Goal: Task Accomplishment & Management: Manage account settings

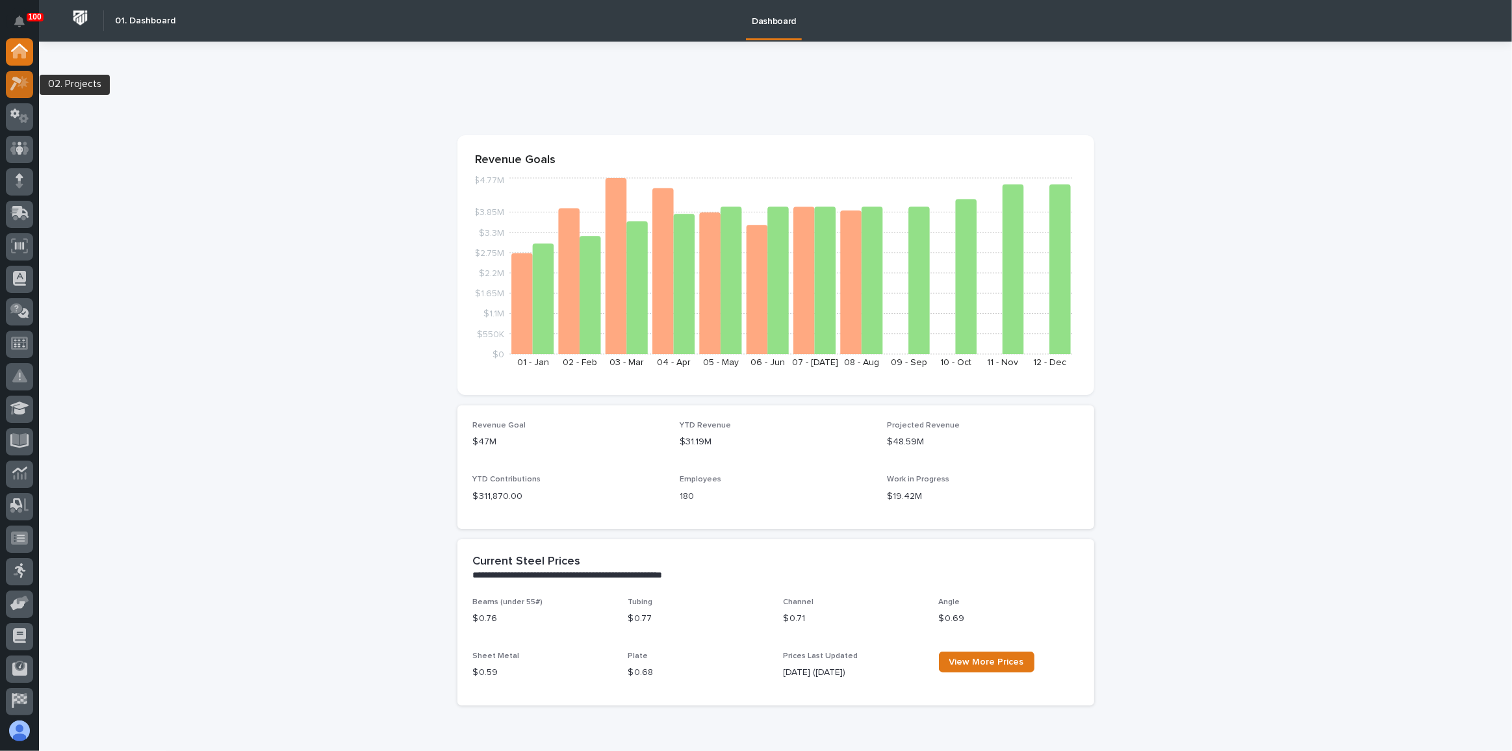
click at [14, 76] on icon at bounding box center [19, 83] width 19 height 15
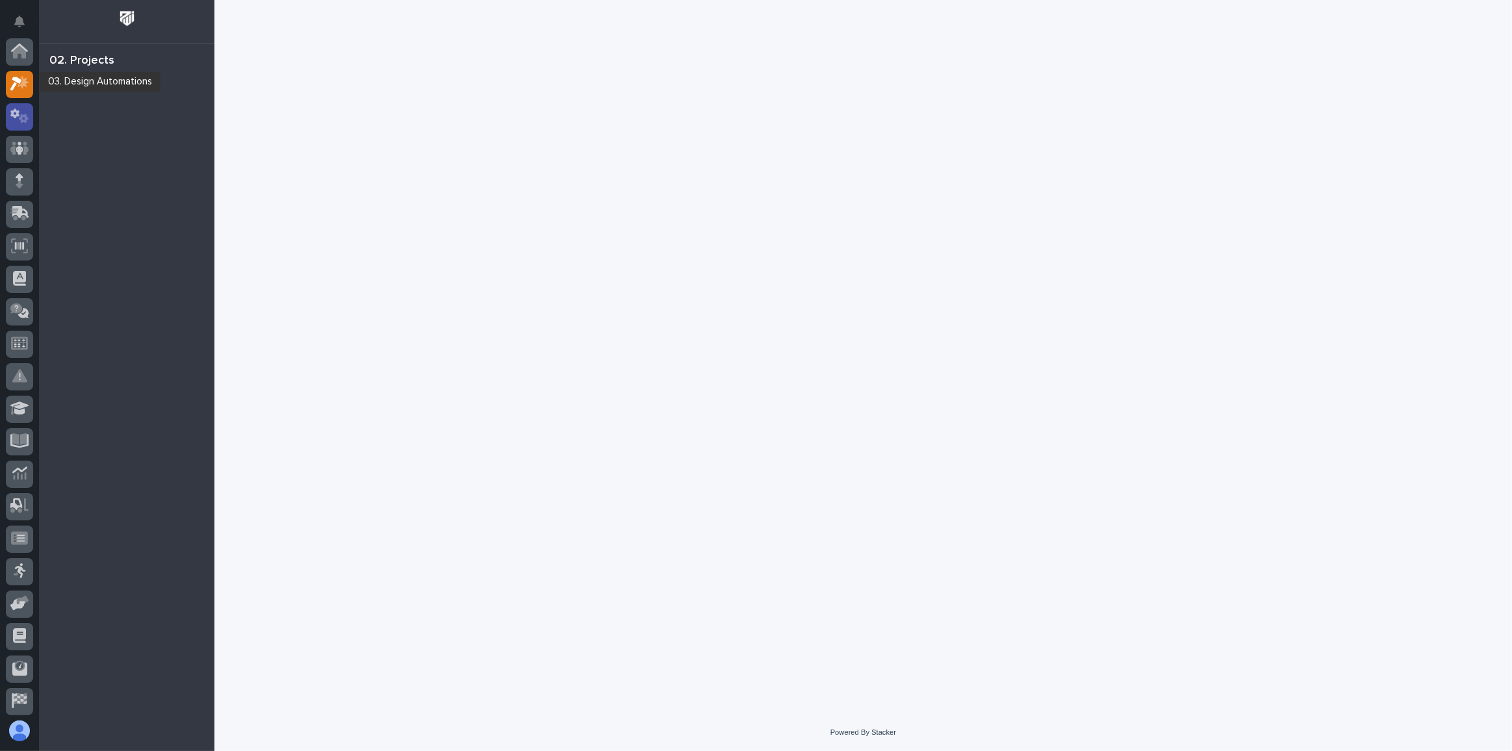
scroll to position [32, 0]
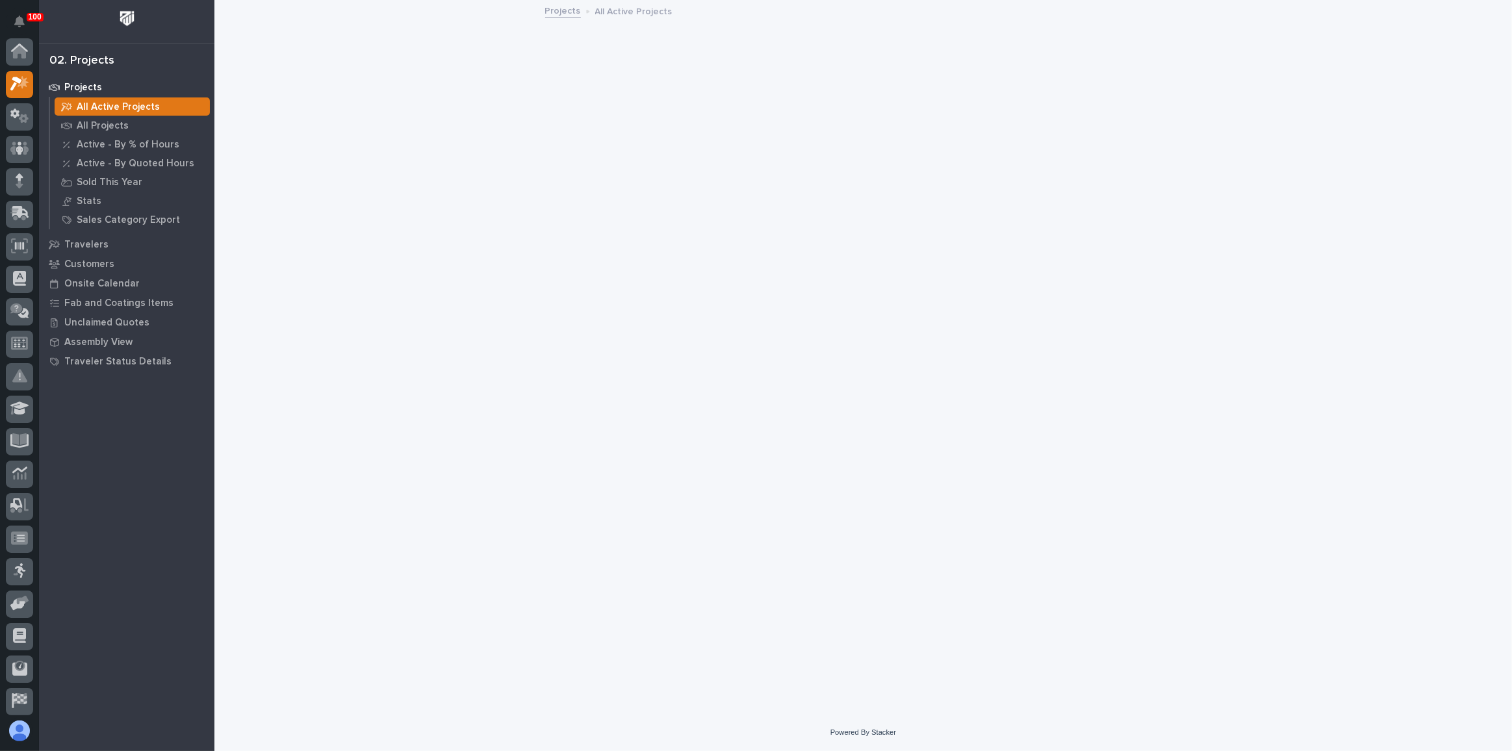
scroll to position [32, 0]
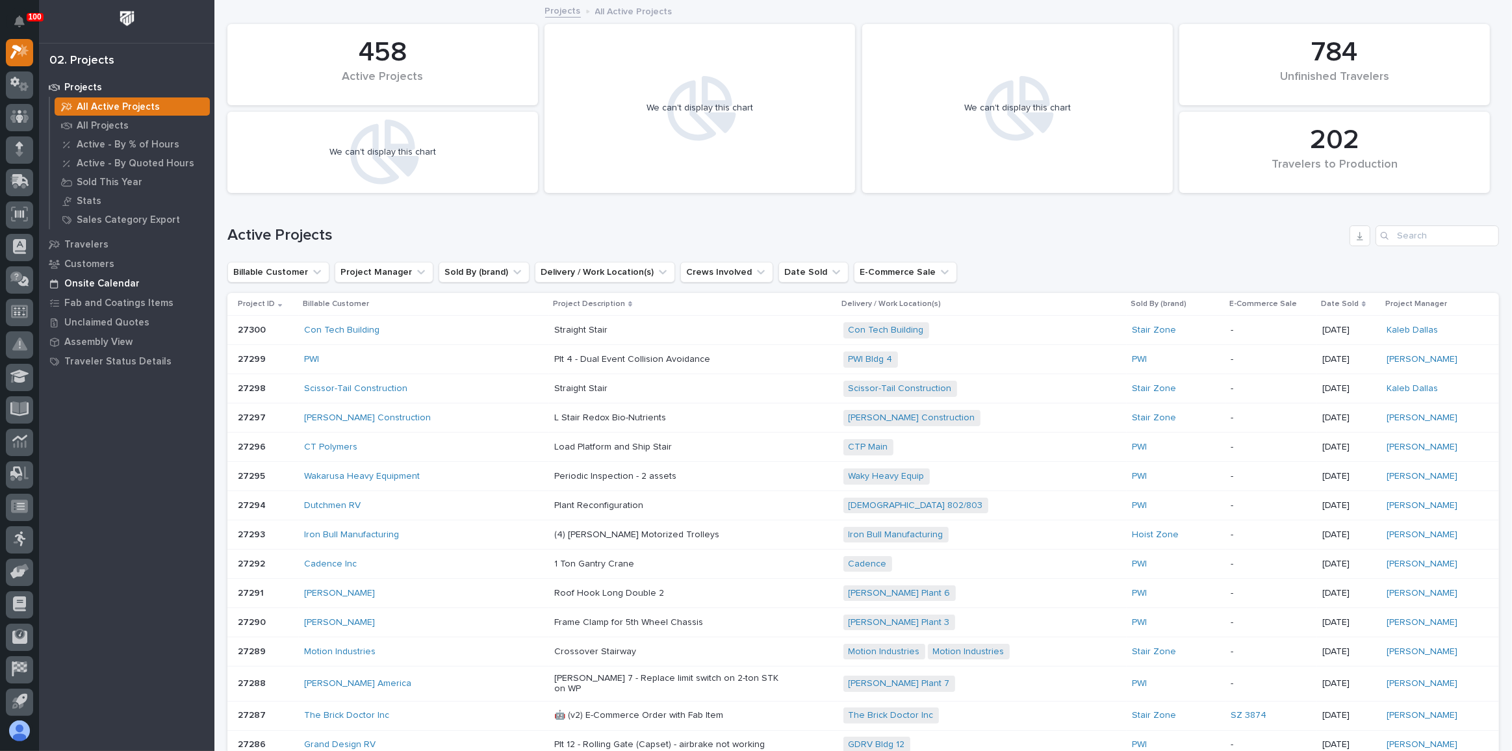
click at [108, 280] on p "Onsite Calendar" at bounding box center [101, 284] width 75 height 12
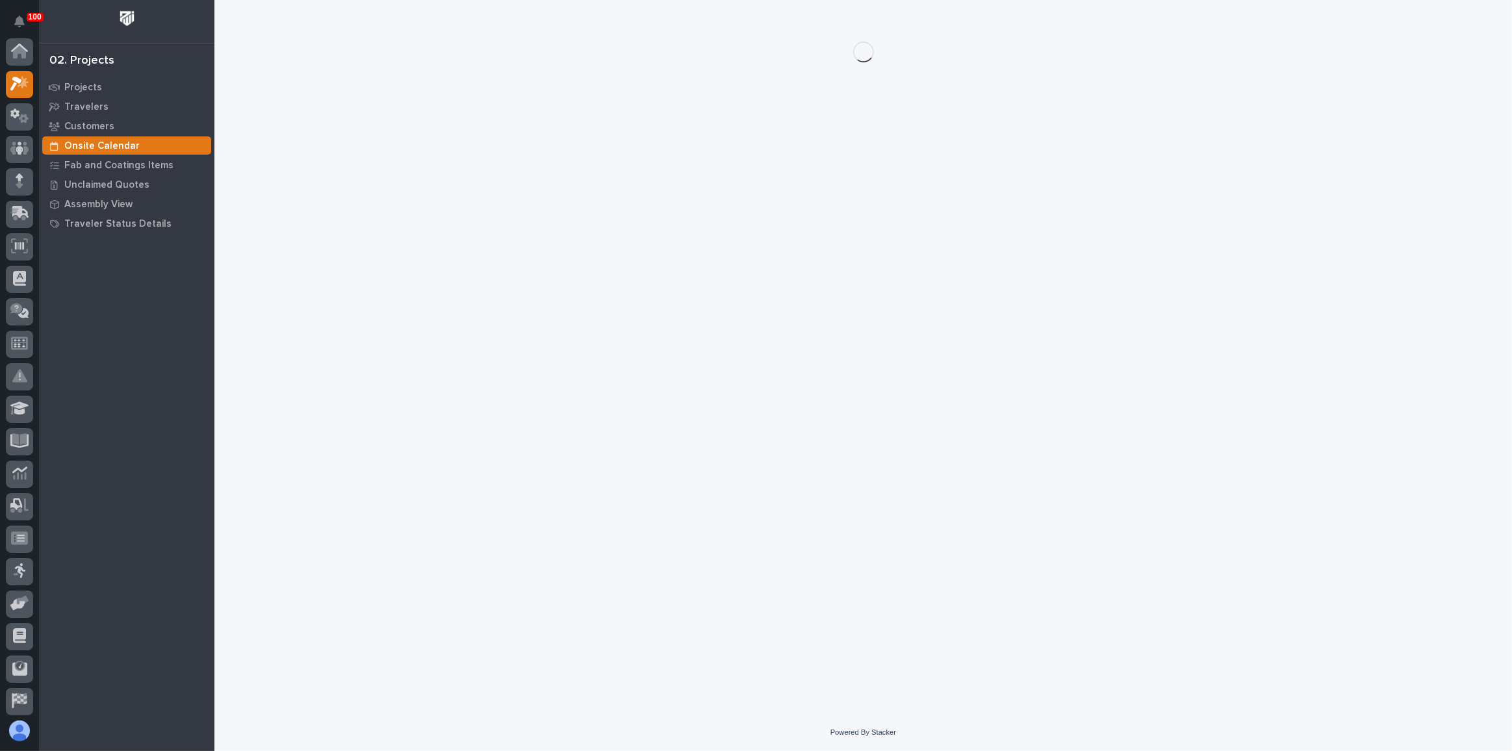
scroll to position [32, 0]
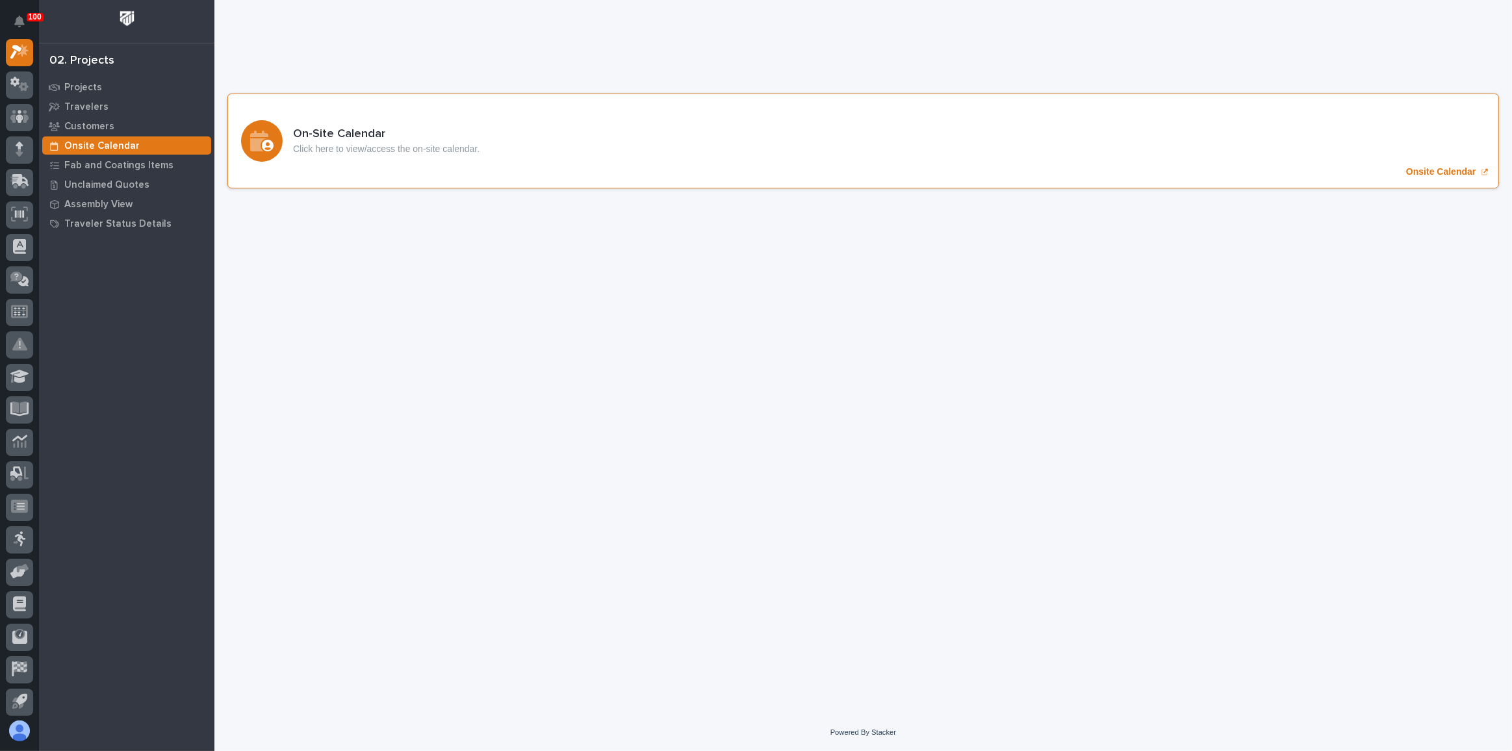
click at [627, 121] on div "On-Site Calendar Click here to view/access the on-site calendar. Onsite Calendar" at bounding box center [862, 141] width 1271 height 95
click at [25, 180] on icon at bounding box center [19, 181] width 19 height 15
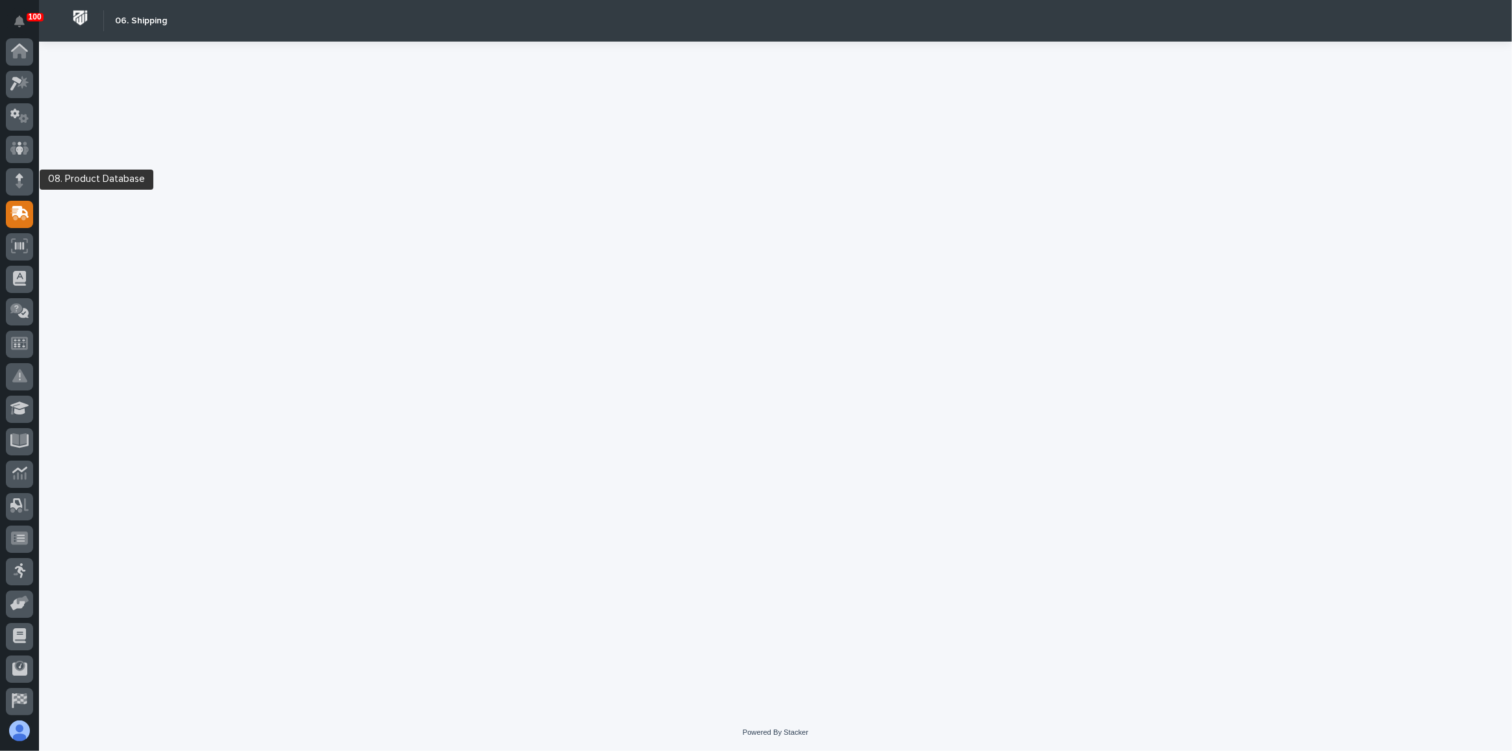
scroll to position [100, 0]
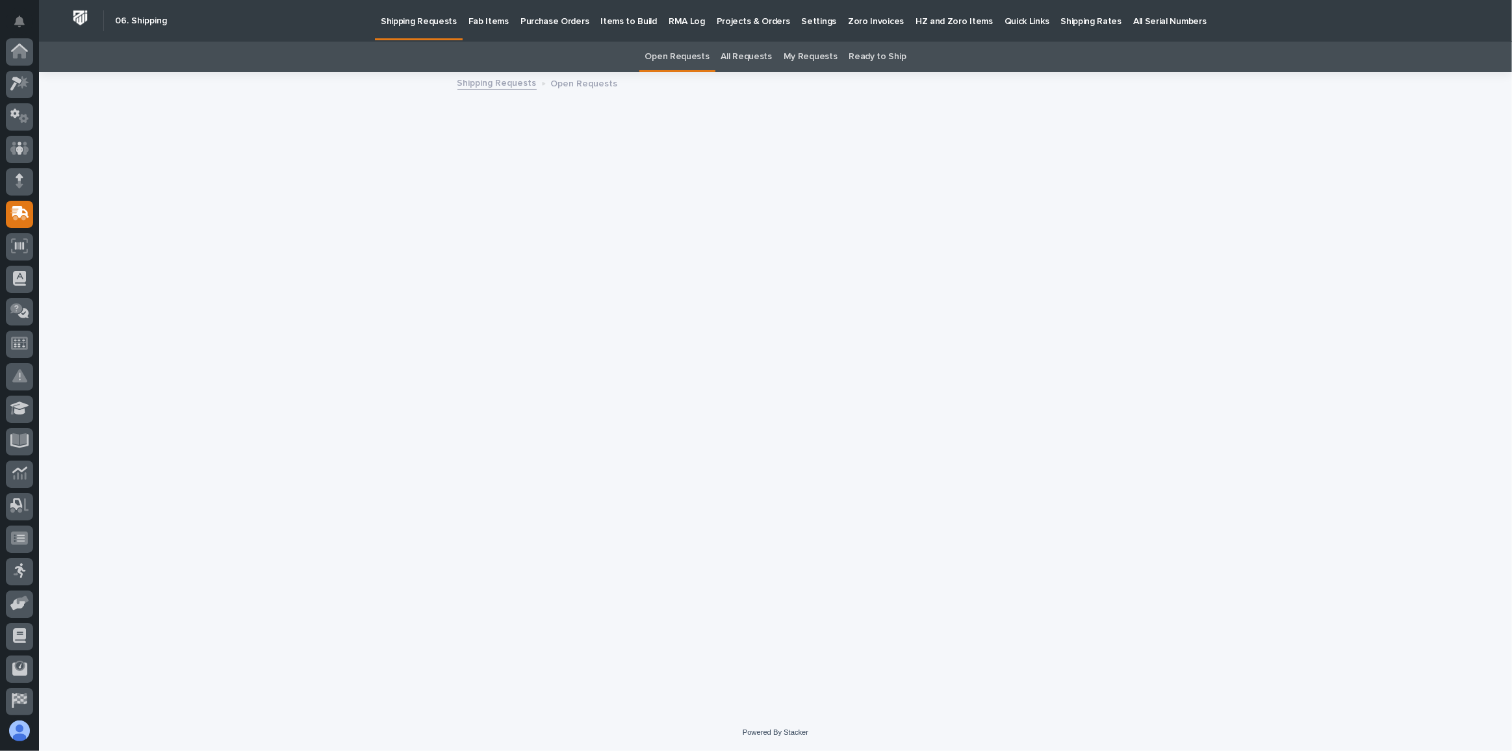
scroll to position [100, 0]
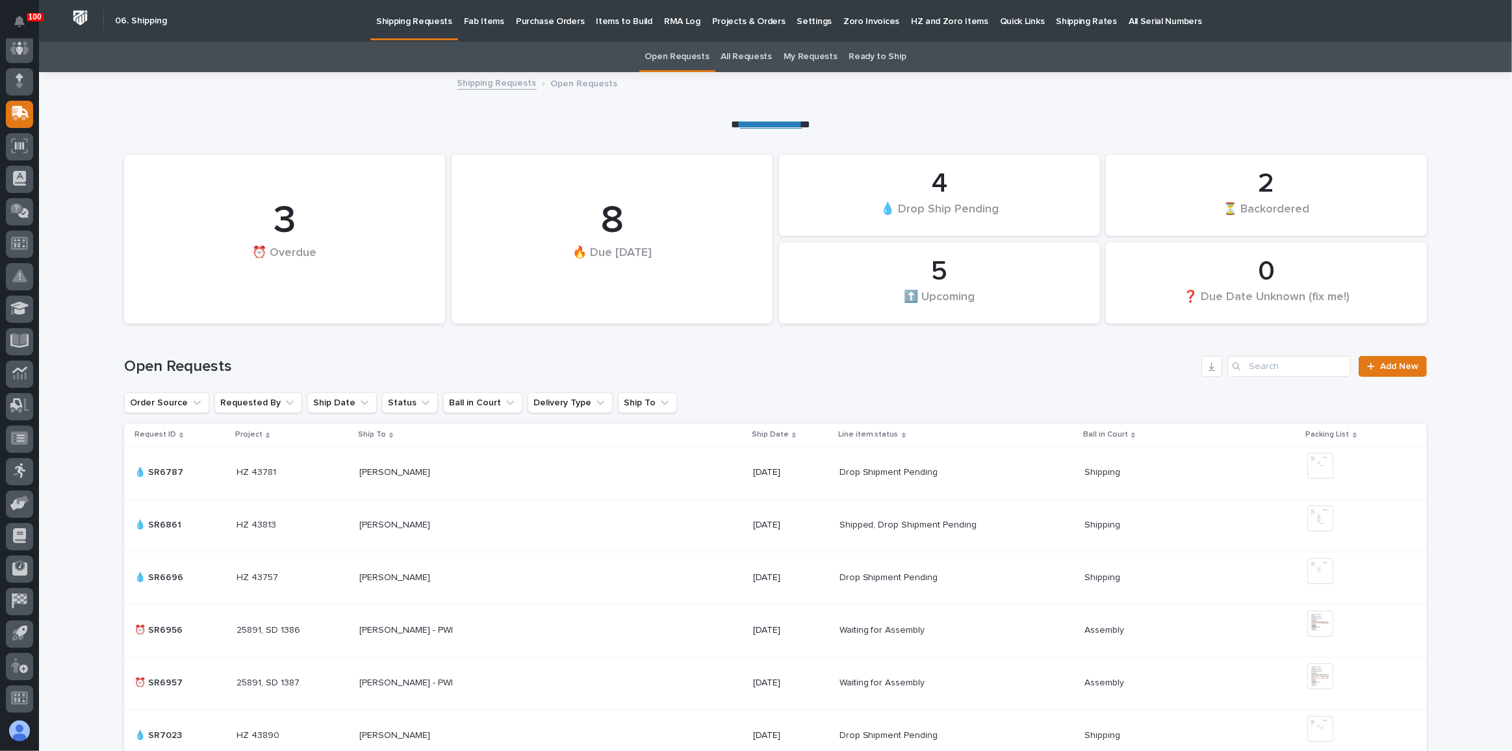
click at [1000, 23] on p "Quick Links" at bounding box center [1022, 13] width 45 height 27
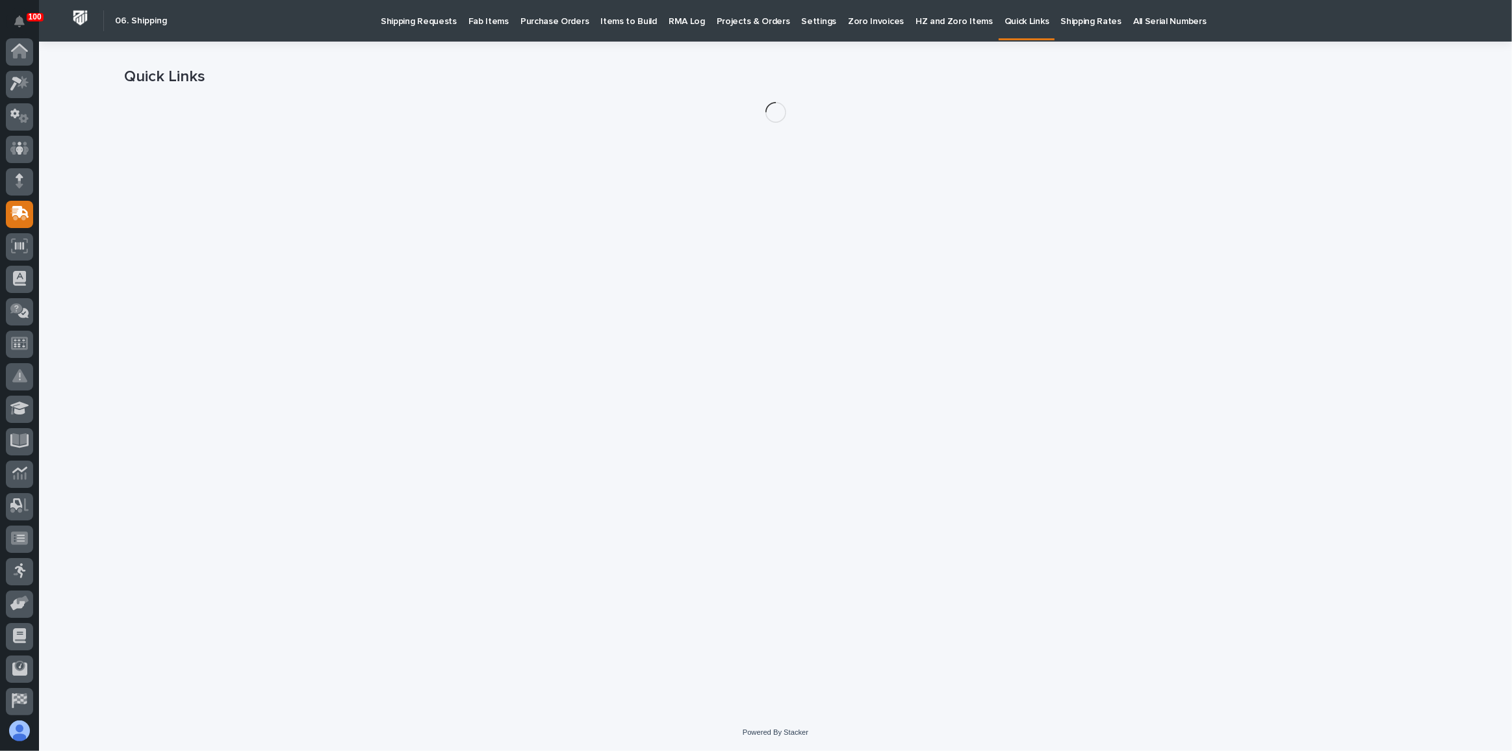
scroll to position [100, 0]
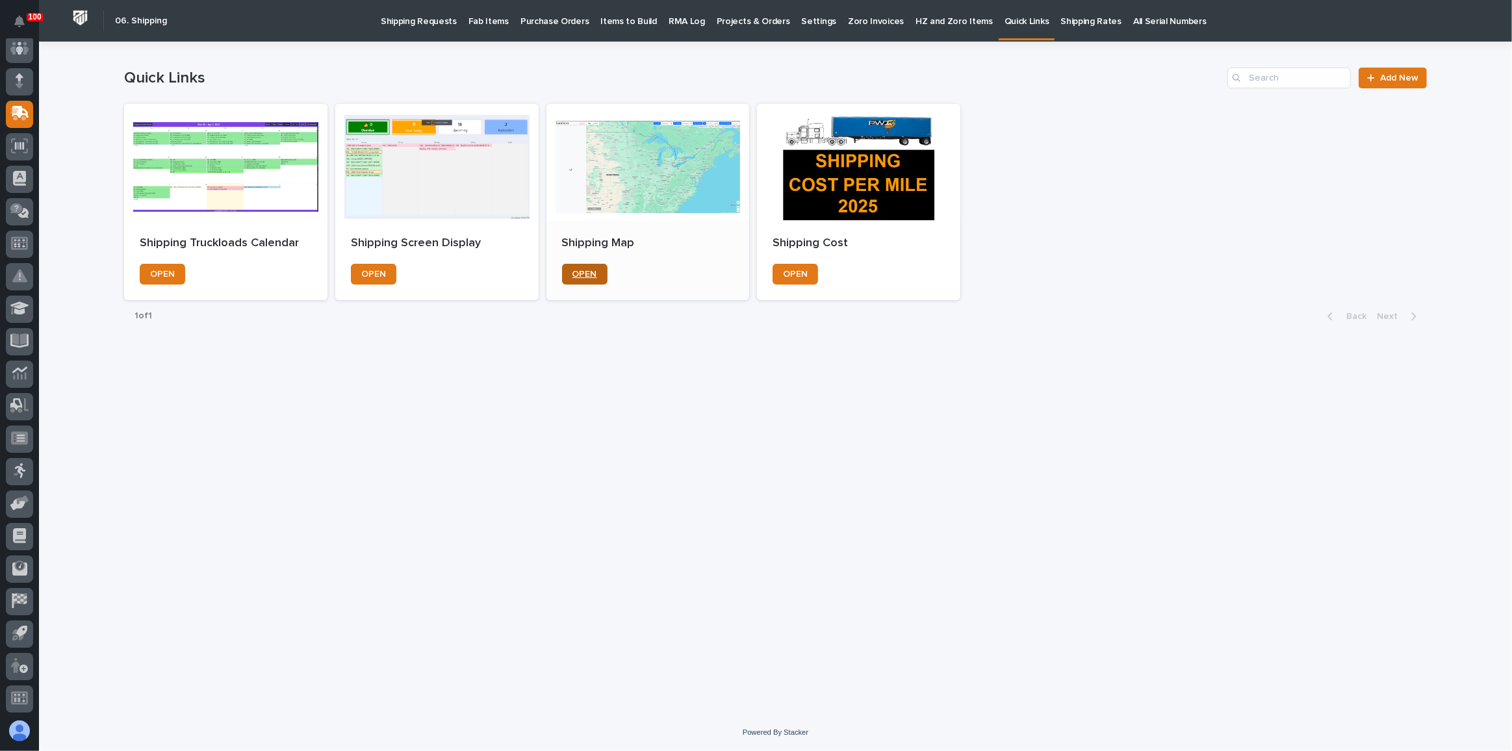
click at [603, 280] on link "OPEN" at bounding box center [584, 274] width 45 height 21
click at [489, 21] on p "Fab Items" at bounding box center [488, 13] width 40 height 27
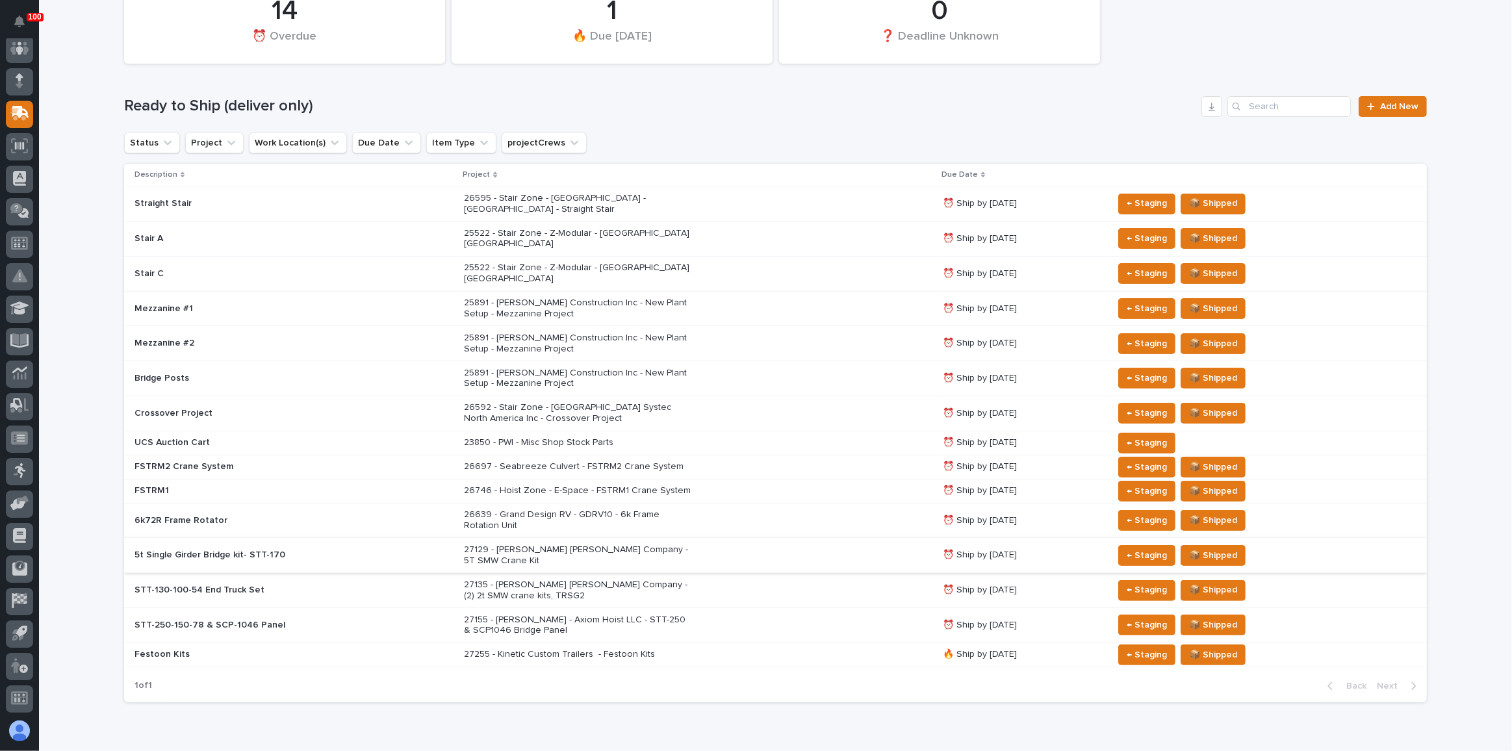
scroll to position [118, 0]
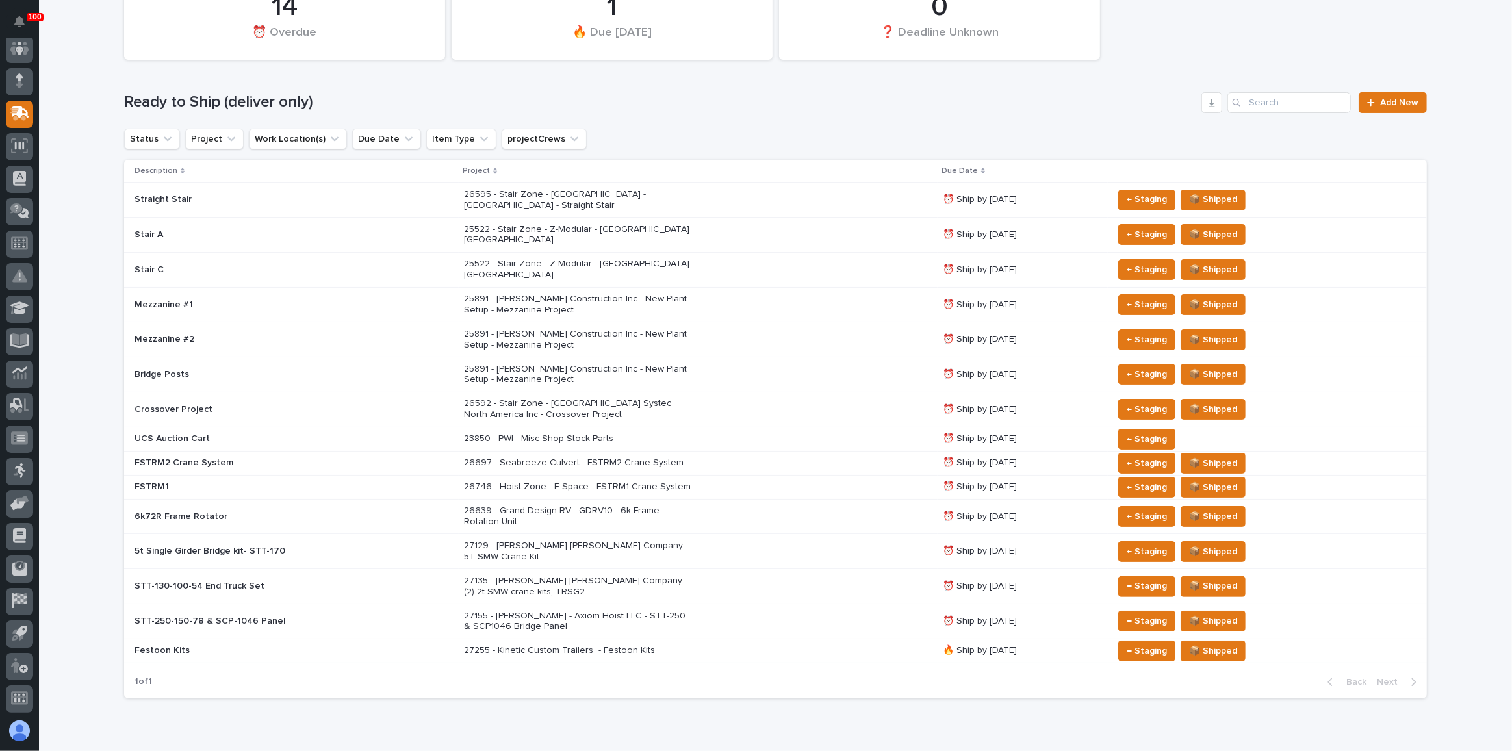
click at [775, 529] on div "27129 - [PERSON_NAME] [PERSON_NAME] Company - 5T SMW Crane Kit" at bounding box center [698, 551] width 468 height 32
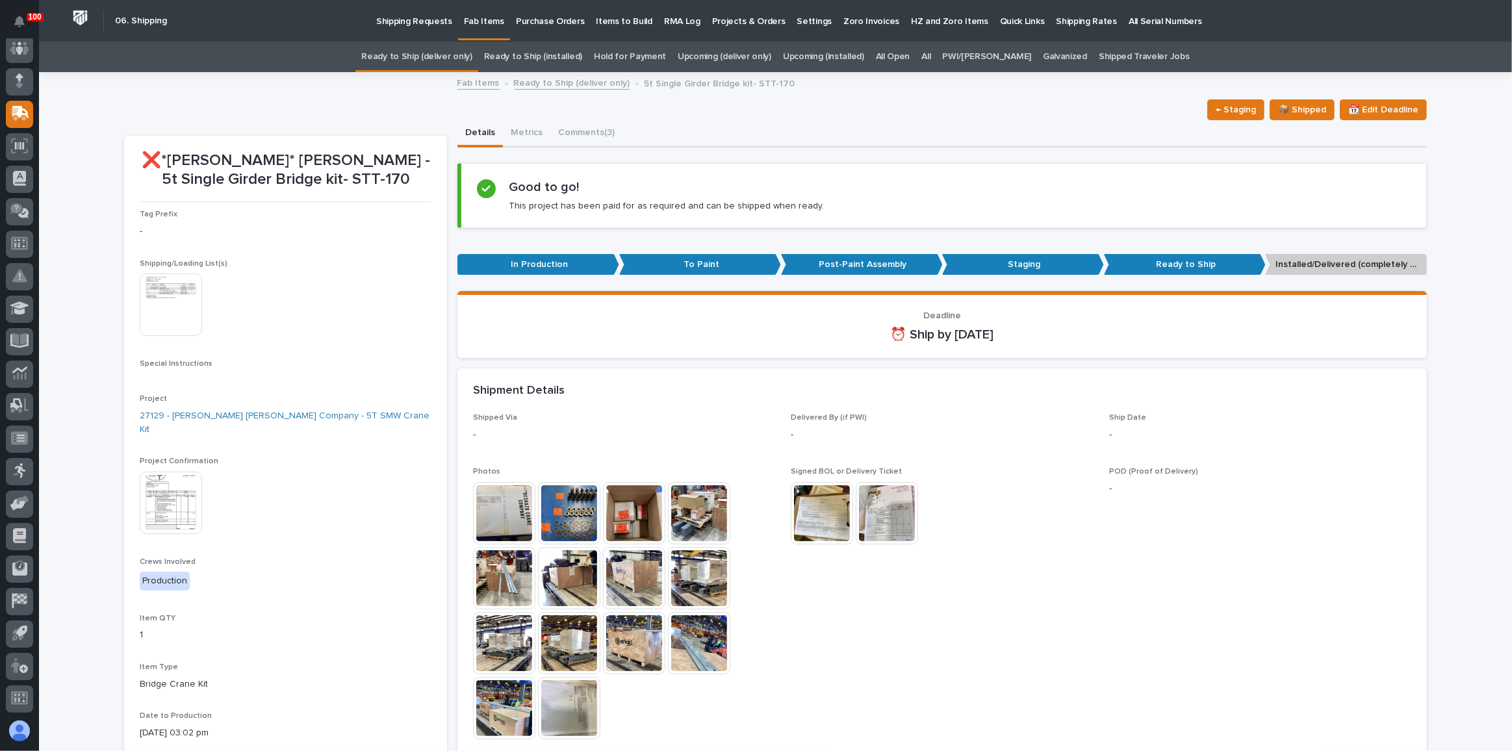
click at [162, 494] on img at bounding box center [171, 503] width 62 height 62
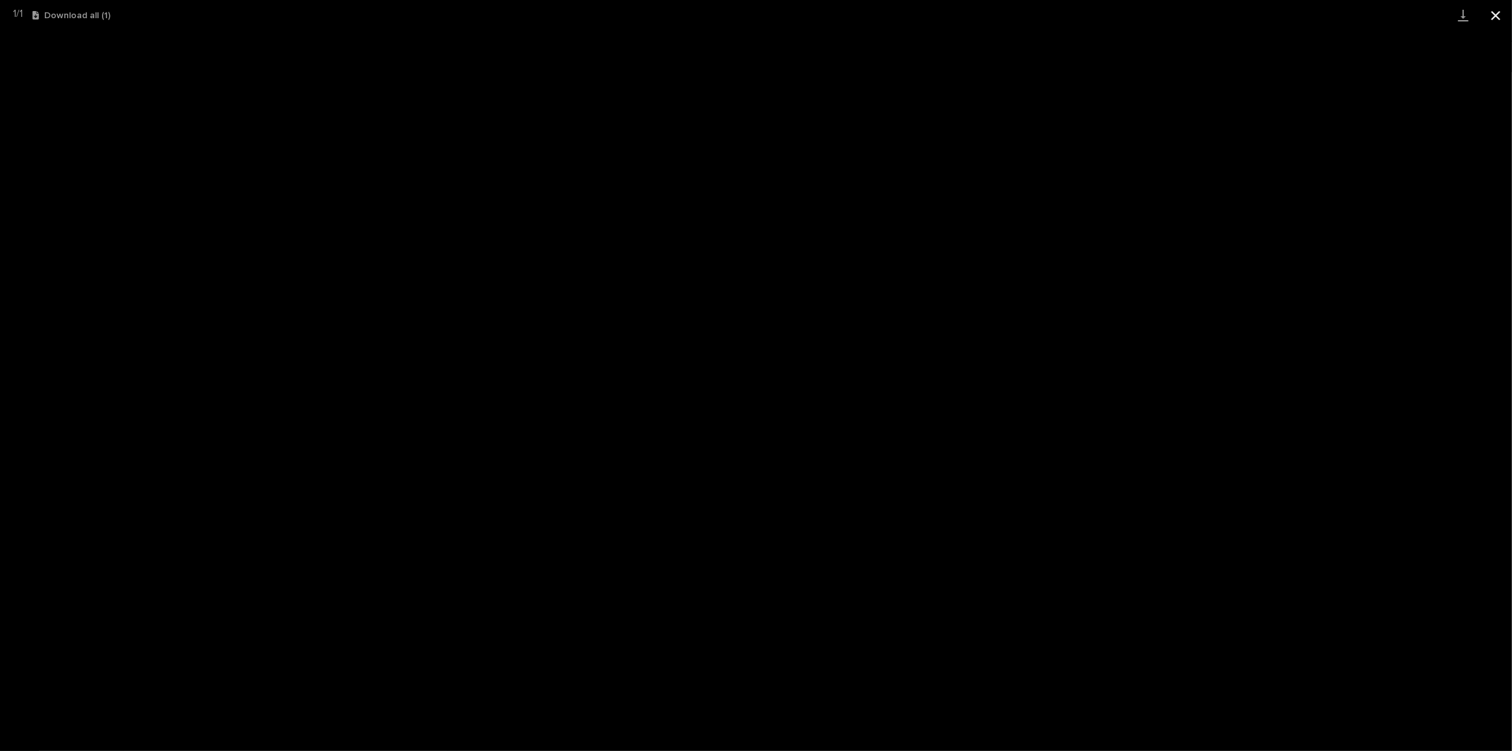
click at [1008, 13] on button "Close gallery" at bounding box center [1495, 15] width 32 height 31
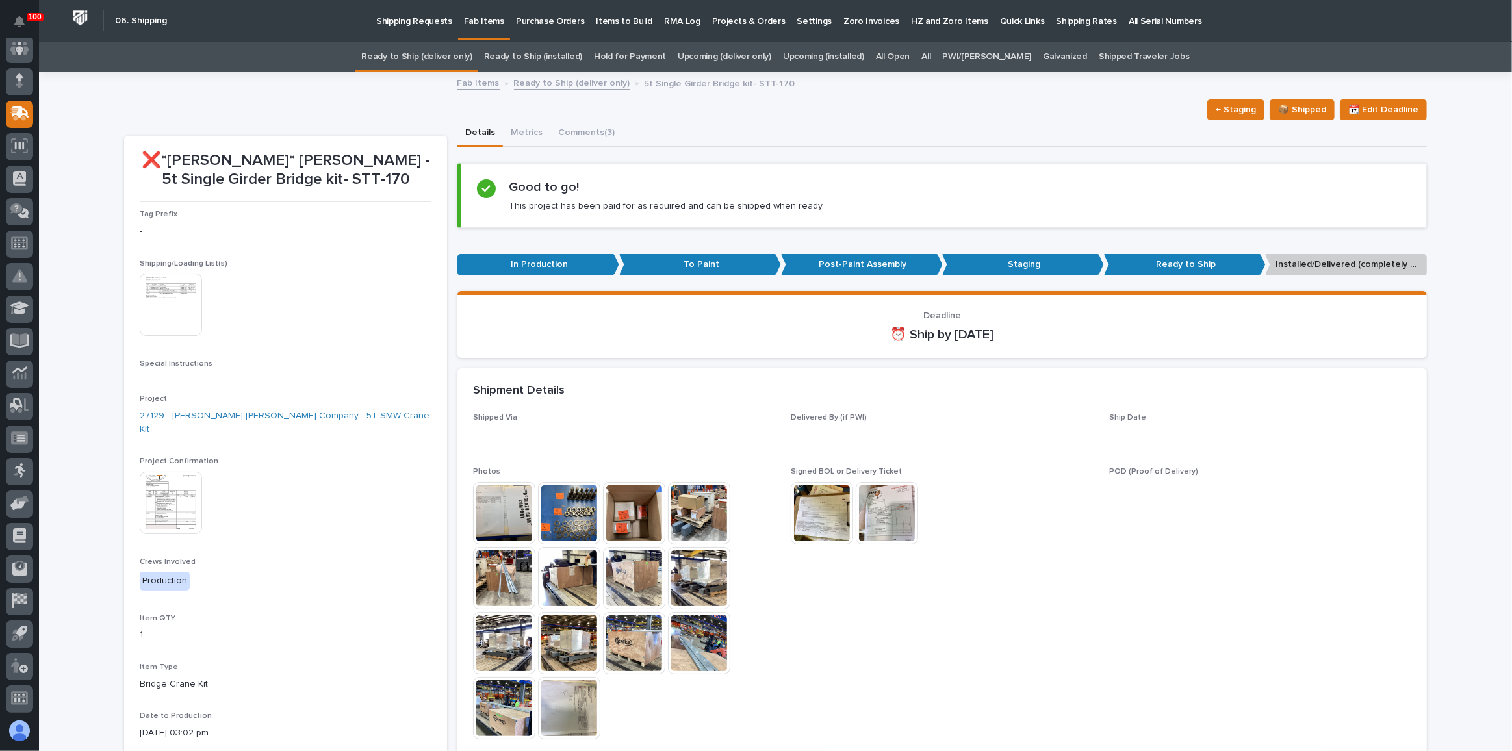
drag, startPoint x: 349, startPoint y: 108, endPoint x: 334, endPoint y: 131, distance: 27.0
click at [349, 108] on div "← Staging 📦 Shipped 📆 Edit Deadline" at bounding box center [775, 109] width 1302 height 21
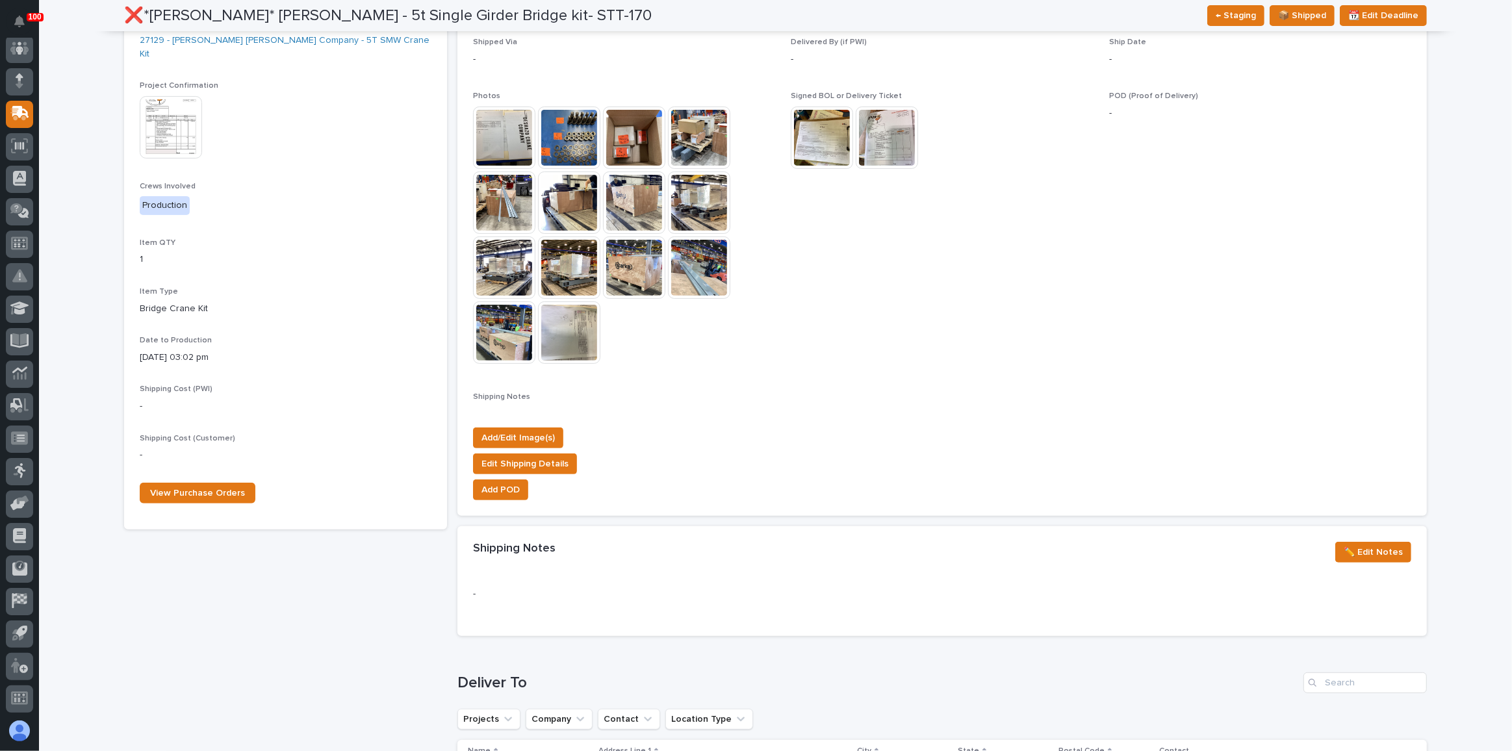
scroll to position [354, 0]
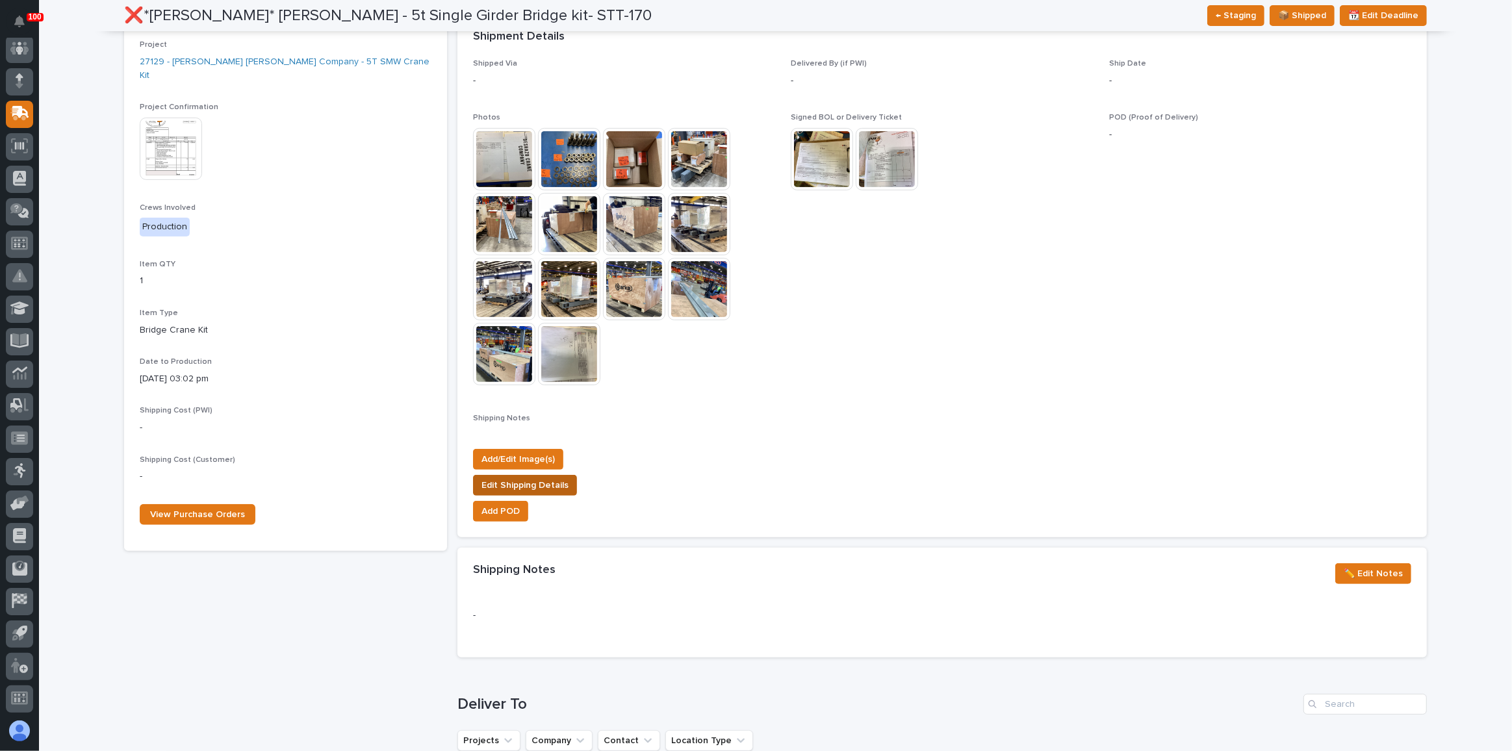
click at [538, 484] on span "Edit Shipping Details" at bounding box center [524, 485] width 87 height 16
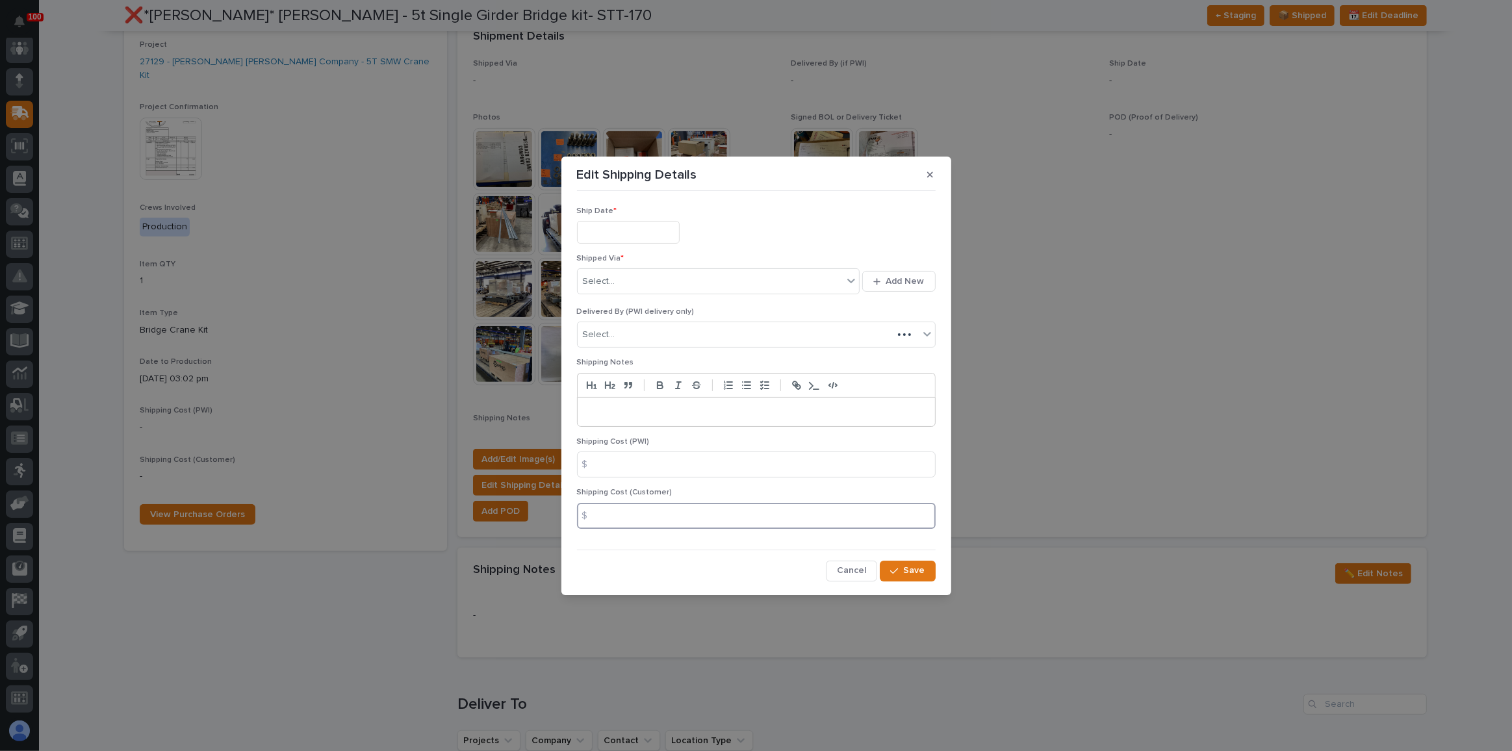
click at [626, 509] on input at bounding box center [756, 516] width 359 height 26
type input "2040"
click at [716, 483] on div "Shipping Cost (PWI) $" at bounding box center [756, 462] width 359 height 51
click at [594, 231] on input "text" at bounding box center [628, 232] width 103 height 23
click at [664, 383] on div "26" at bounding box center [666, 384] width 18 height 18
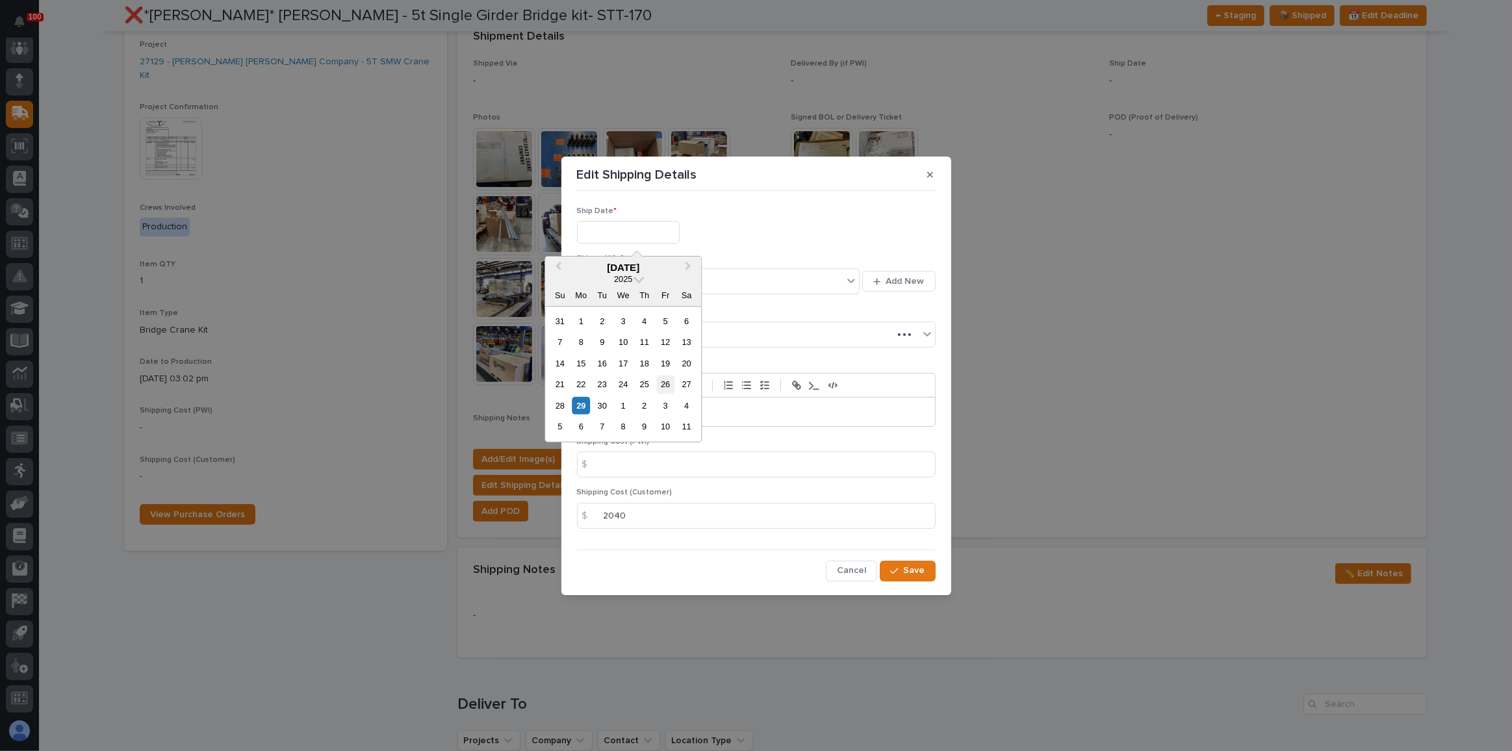
type input "**********"
click at [639, 268] on div "Select..." at bounding box center [718, 281] width 283 height 26
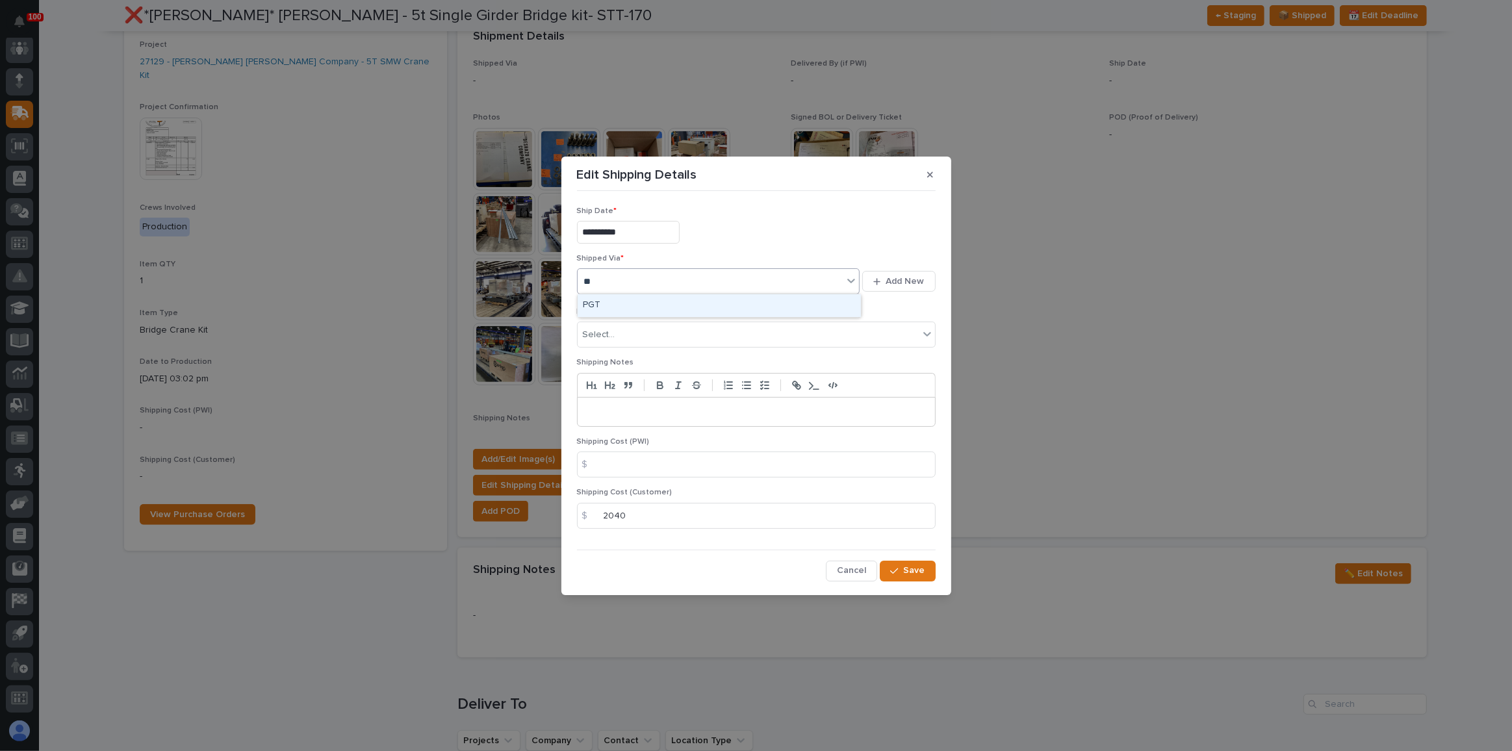
type input "***"
click at [894, 529] on button "Save" at bounding box center [907, 571] width 55 height 21
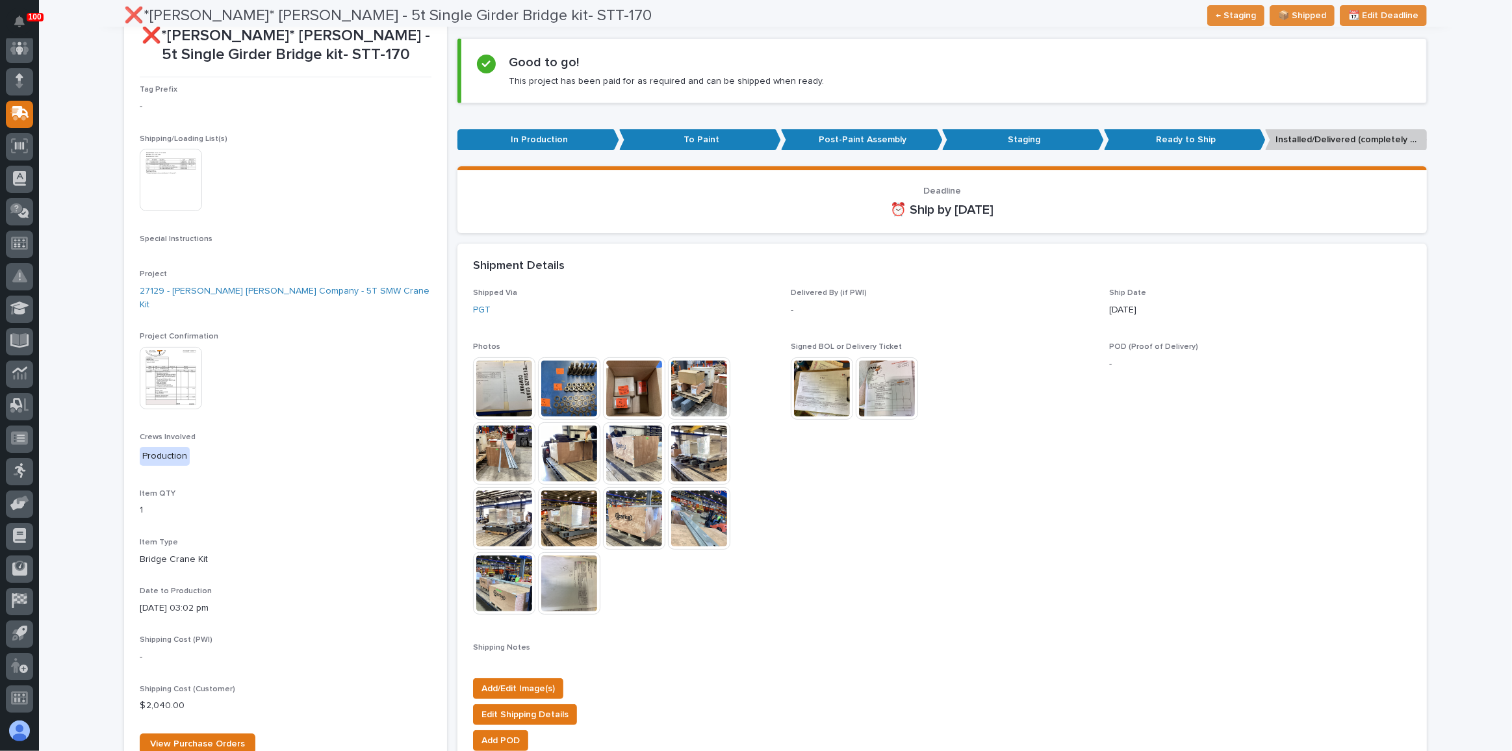
scroll to position [0, 0]
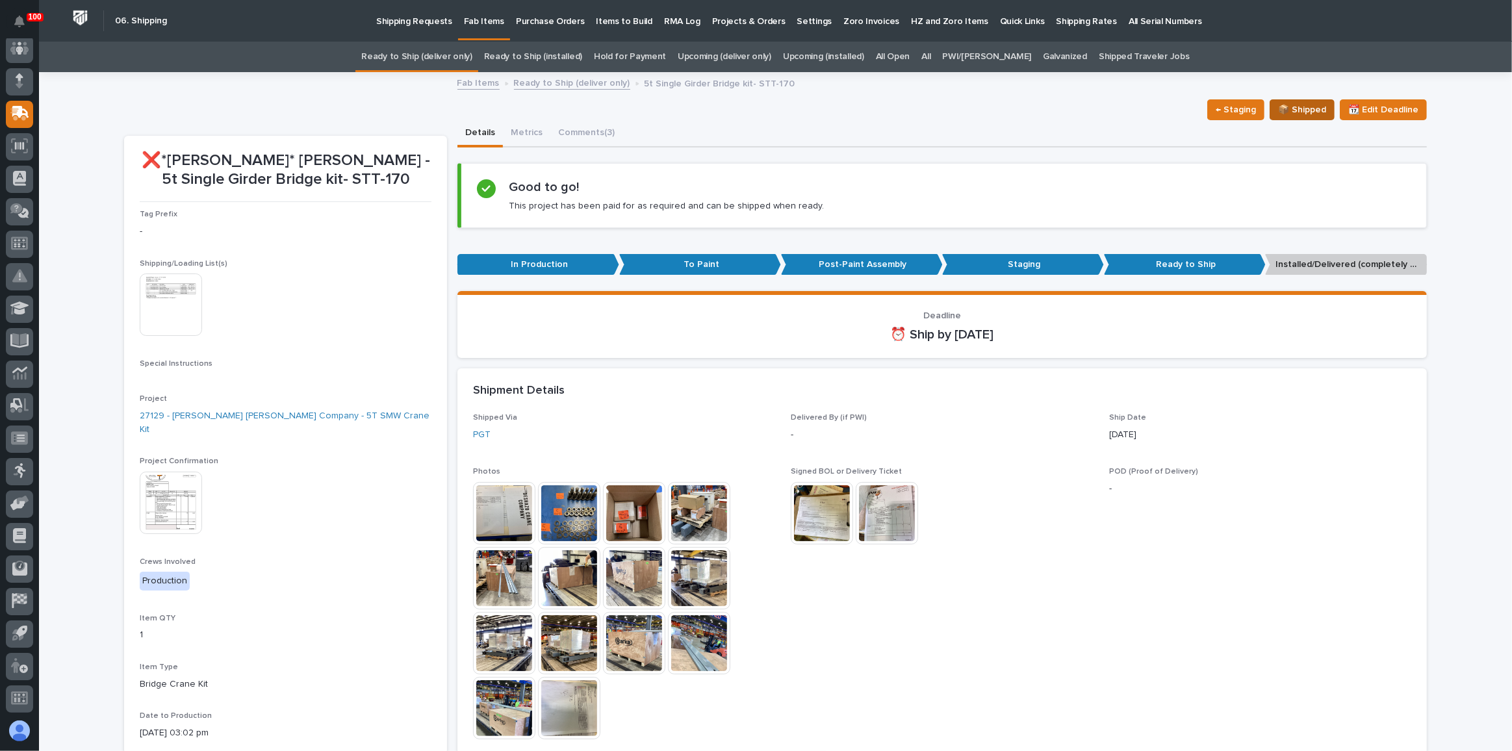
click at [1008, 103] on span "📦 Shipped" at bounding box center [1302, 110] width 48 height 16
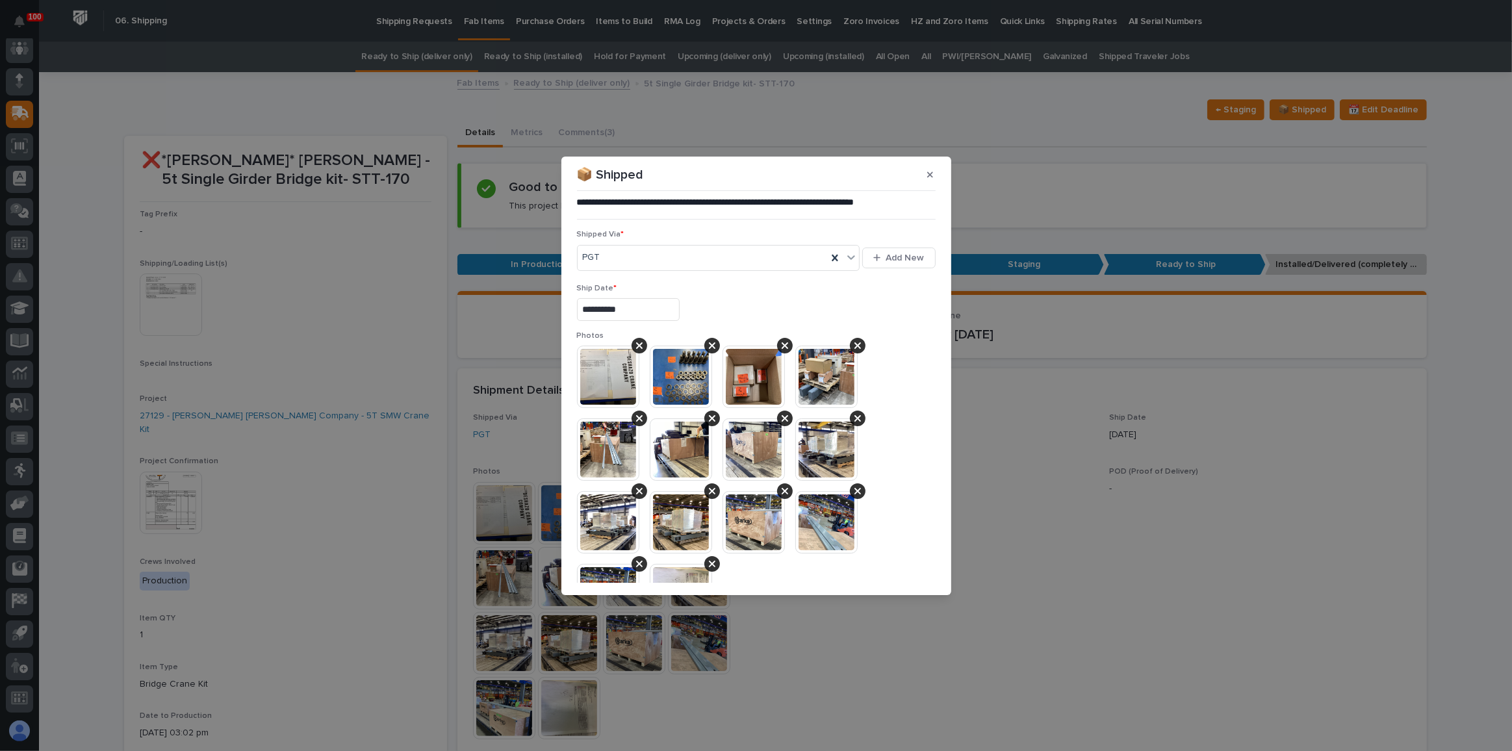
scroll to position [349, 0]
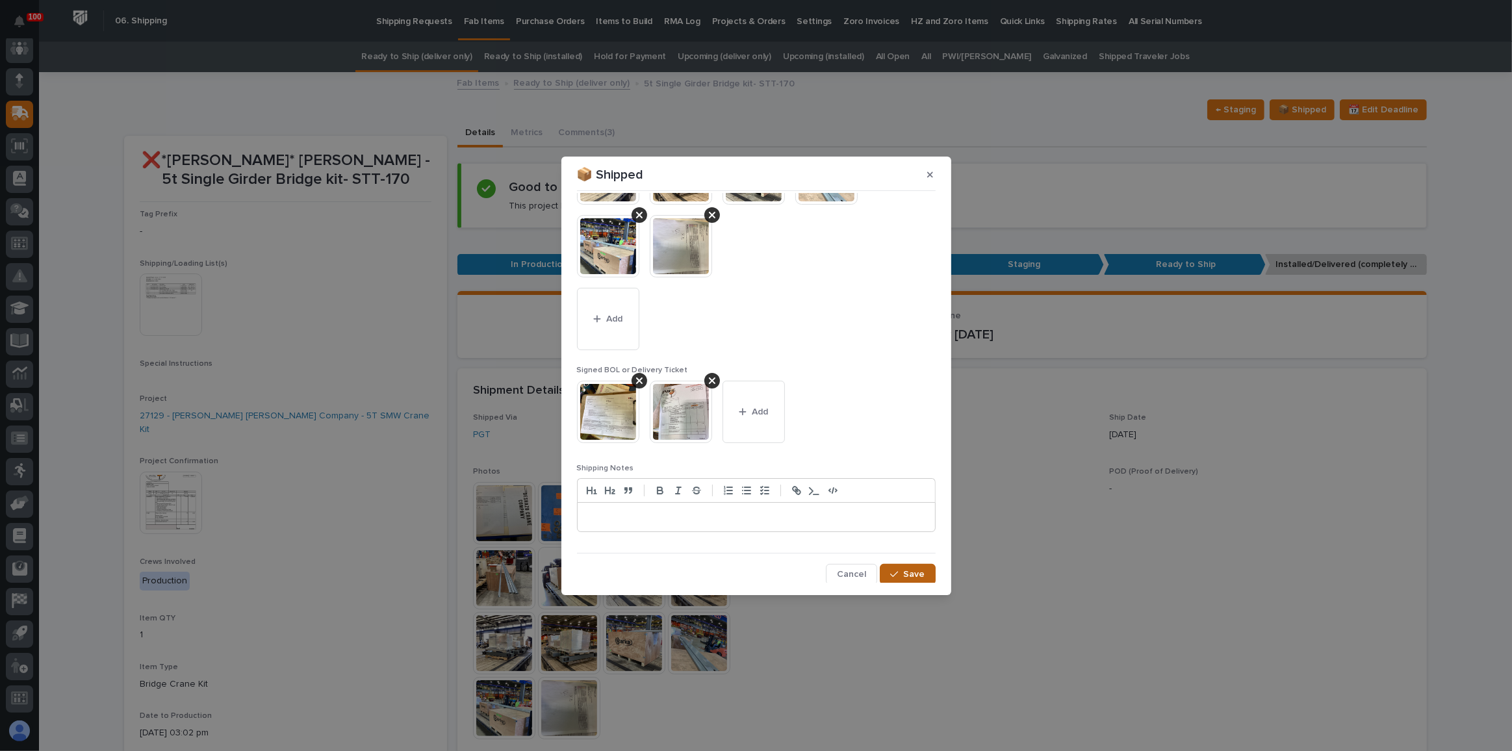
click at [909, 529] on button "Save" at bounding box center [907, 574] width 55 height 21
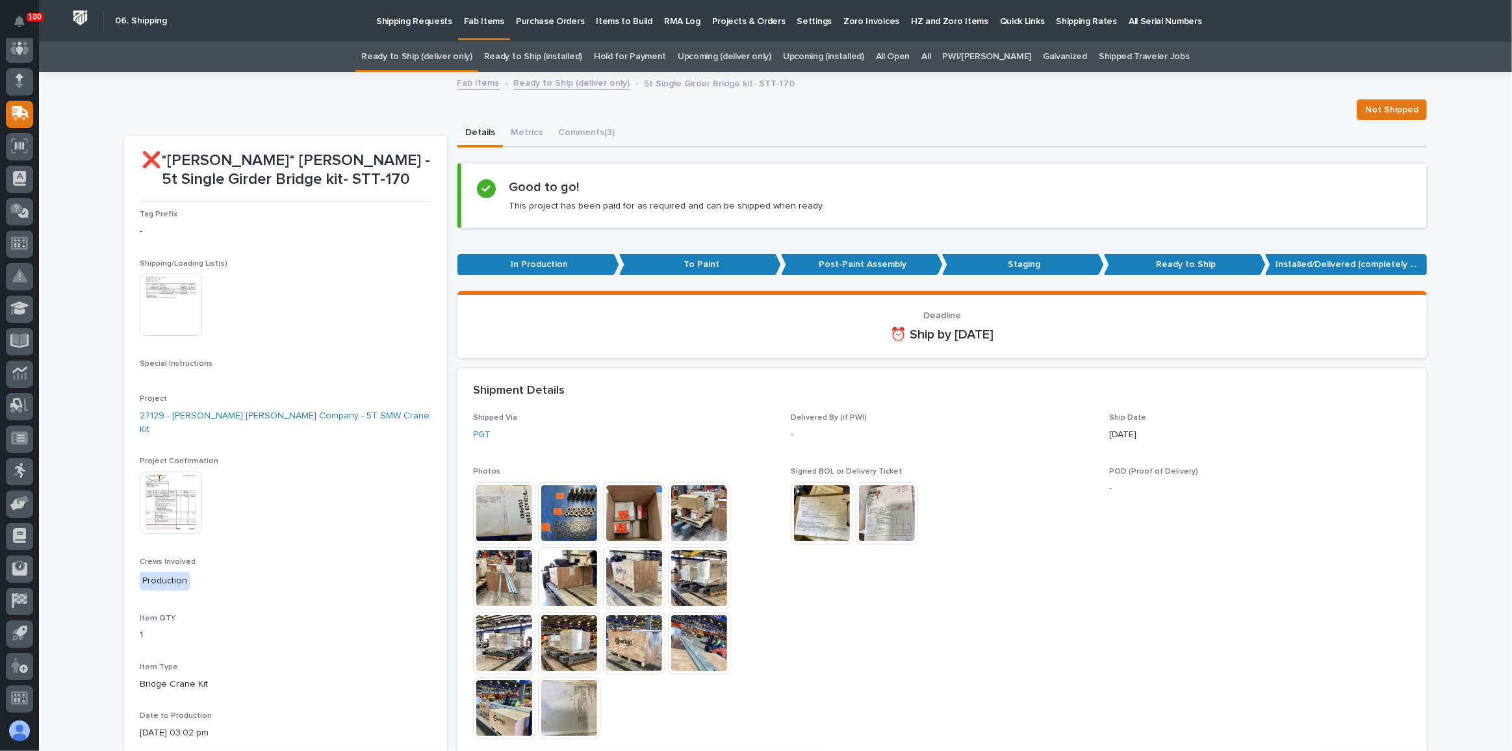
click at [442, 56] on link "Ready to Ship (deliver only)" at bounding box center [416, 57] width 110 height 31
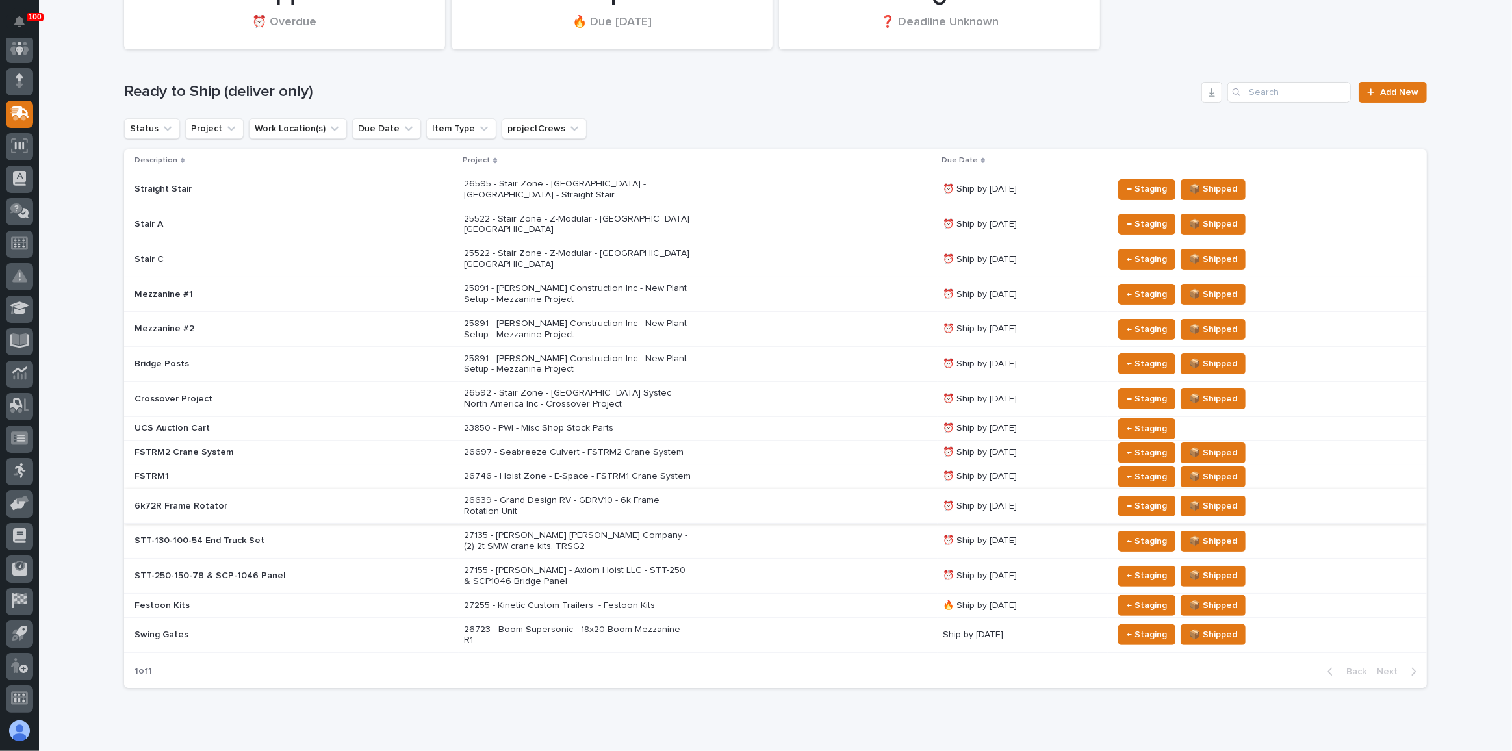
scroll to position [129, 0]
click at [803, 524] on div "27135 - [PERSON_NAME] [PERSON_NAME] Company - (2) 2t SMW crane kits, TRSG2" at bounding box center [698, 540] width 468 height 32
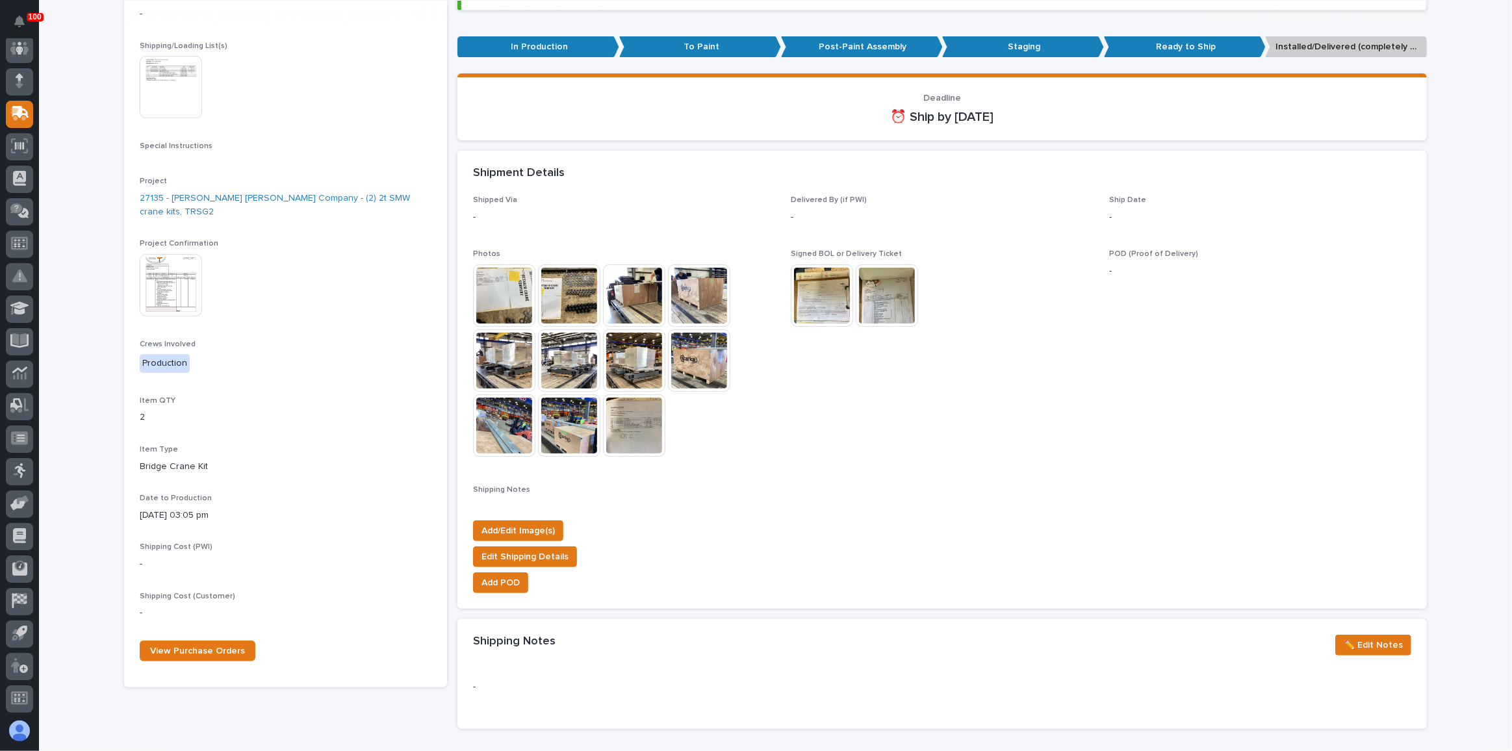
scroll to position [236, 0]
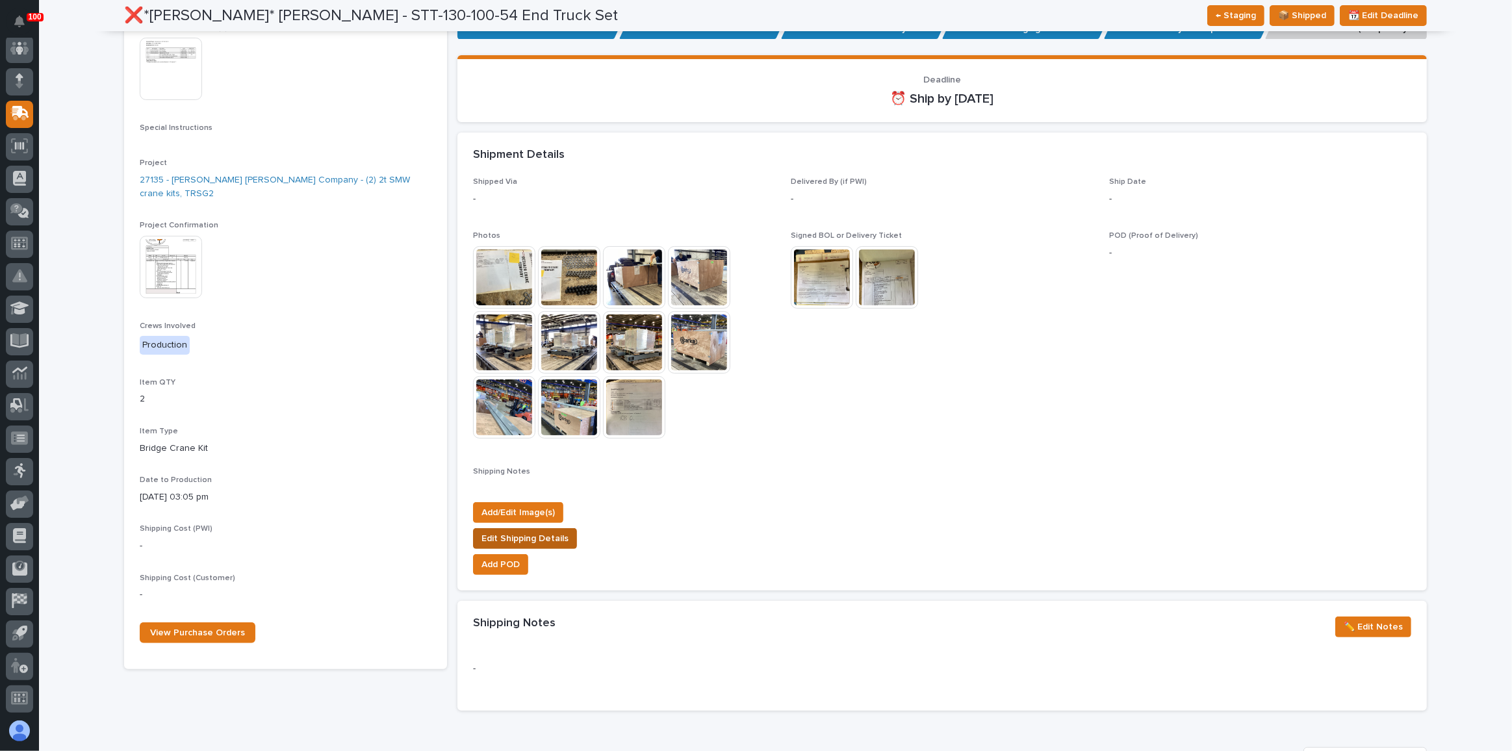
click at [529, 528] on button "Edit Shipping Details" at bounding box center [525, 538] width 104 height 21
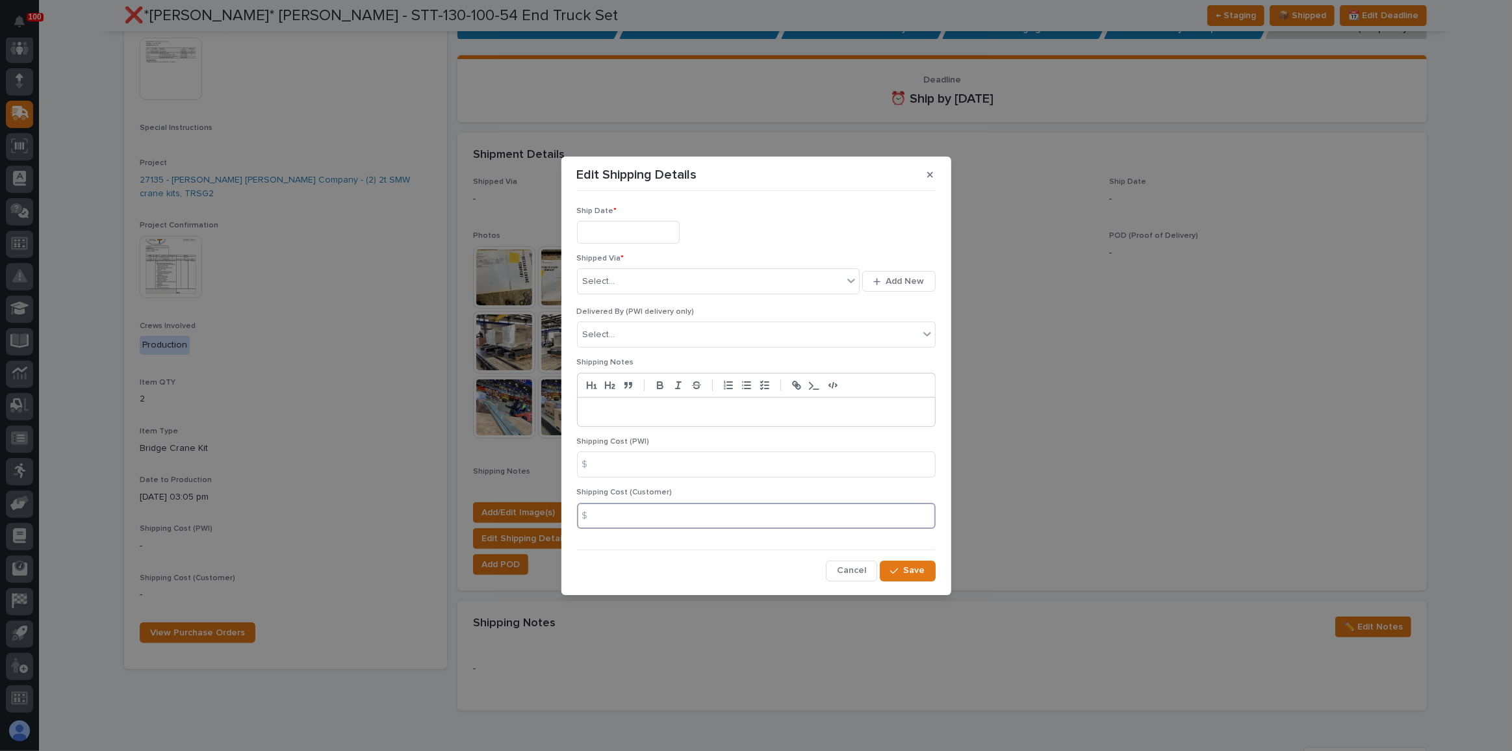
click at [628, 513] on input at bounding box center [756, 516] width 359 height 26
type input "2040"
click at [724, 491] on p "Shipping Cost (Customer)" at bounding box center [756, 492] width 359 height 9
click at [650, 273] on div "Select..." at bounding box center [710, 281] width 266 height 21
type input "***"
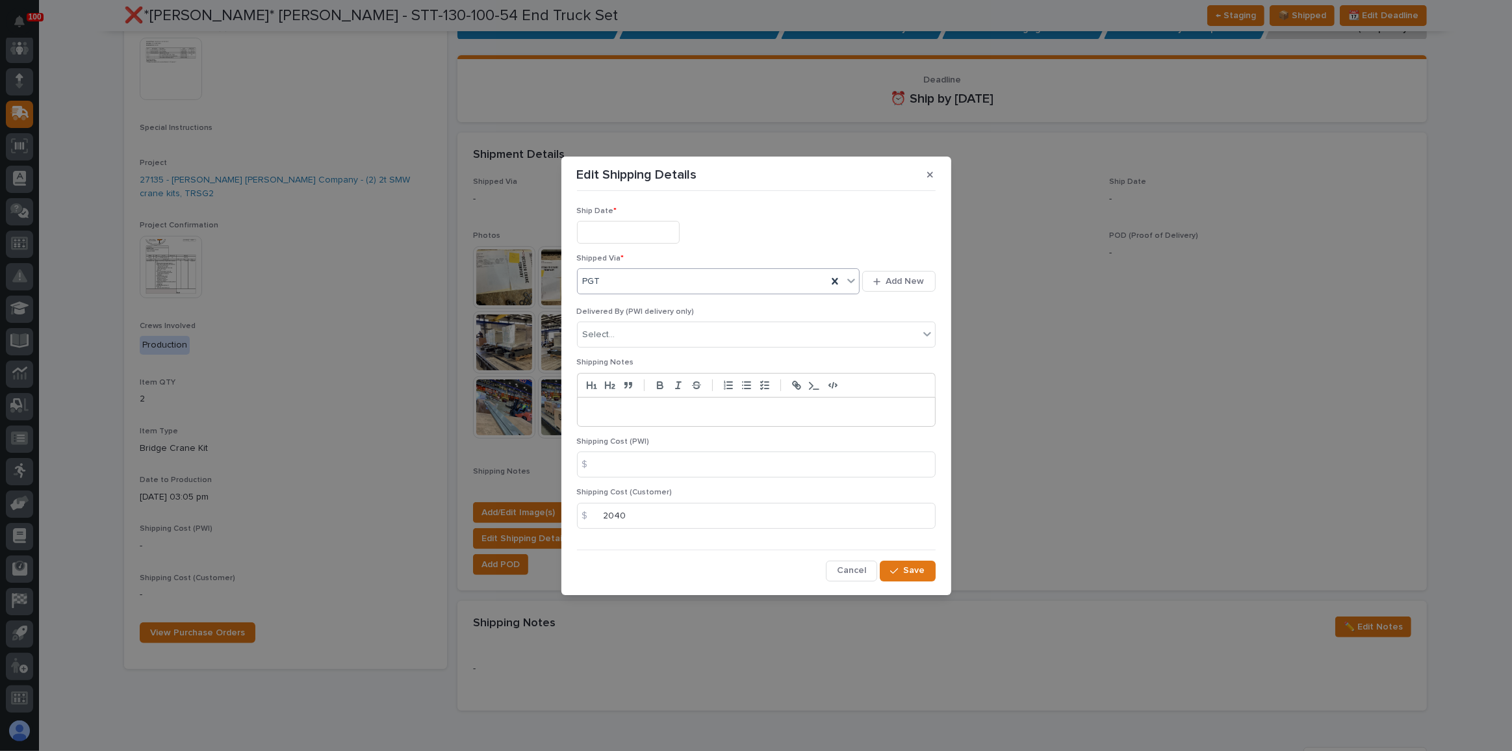
click at [646, 231] on input "text" at bounding box center [628, 232] width 103 height 23
click at [661, 379] on div "26" at bounding box center [666, 384] width 18 height 18
type input "**********"
click at [904, 529] on div "**********" at bounding box center [756, 388] width 365 height 390
click at [903, 529] on div "button" at bounding box center [896, 570] width 13 height 9
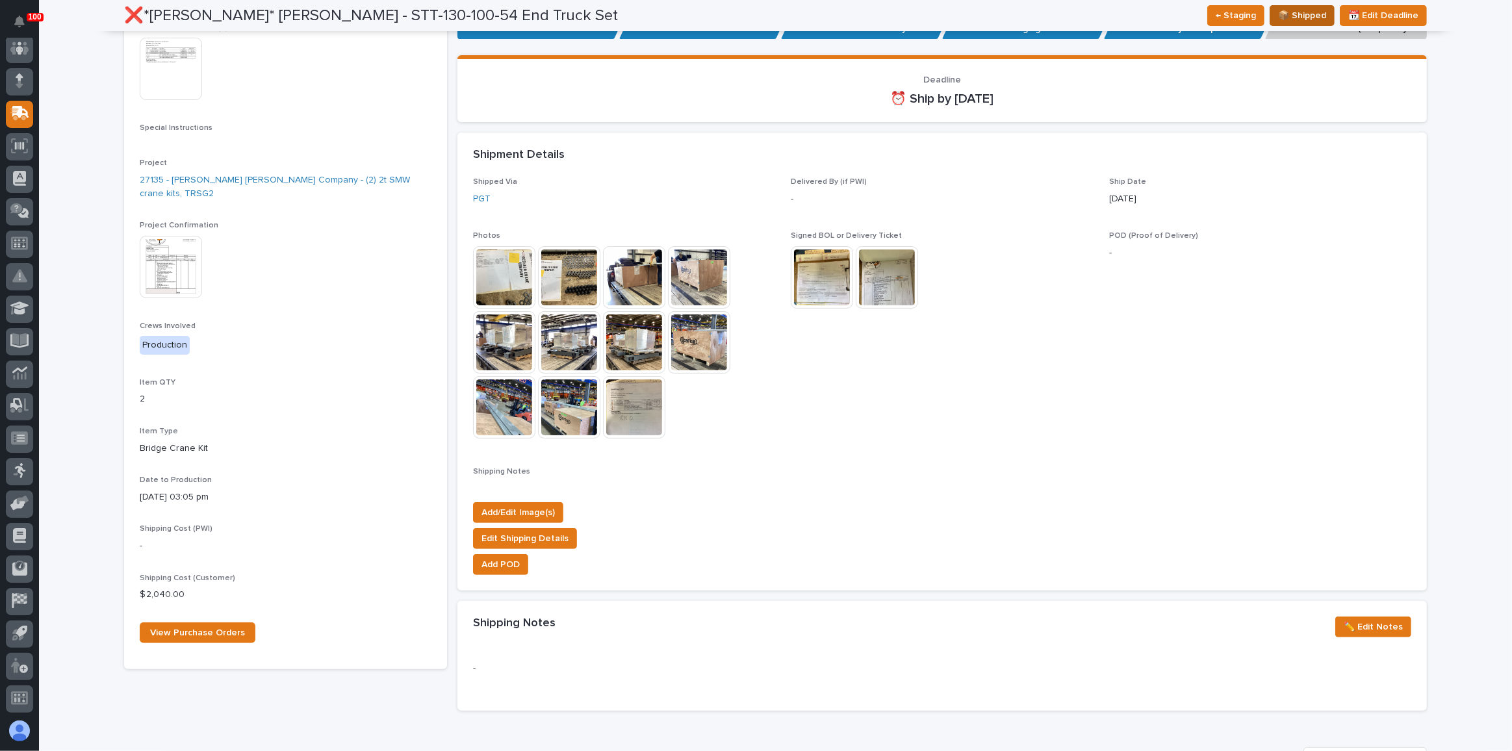
click at [1008, 13] on span "📦 Shipped" at bounding box center [1302, 16] width 48 height 16
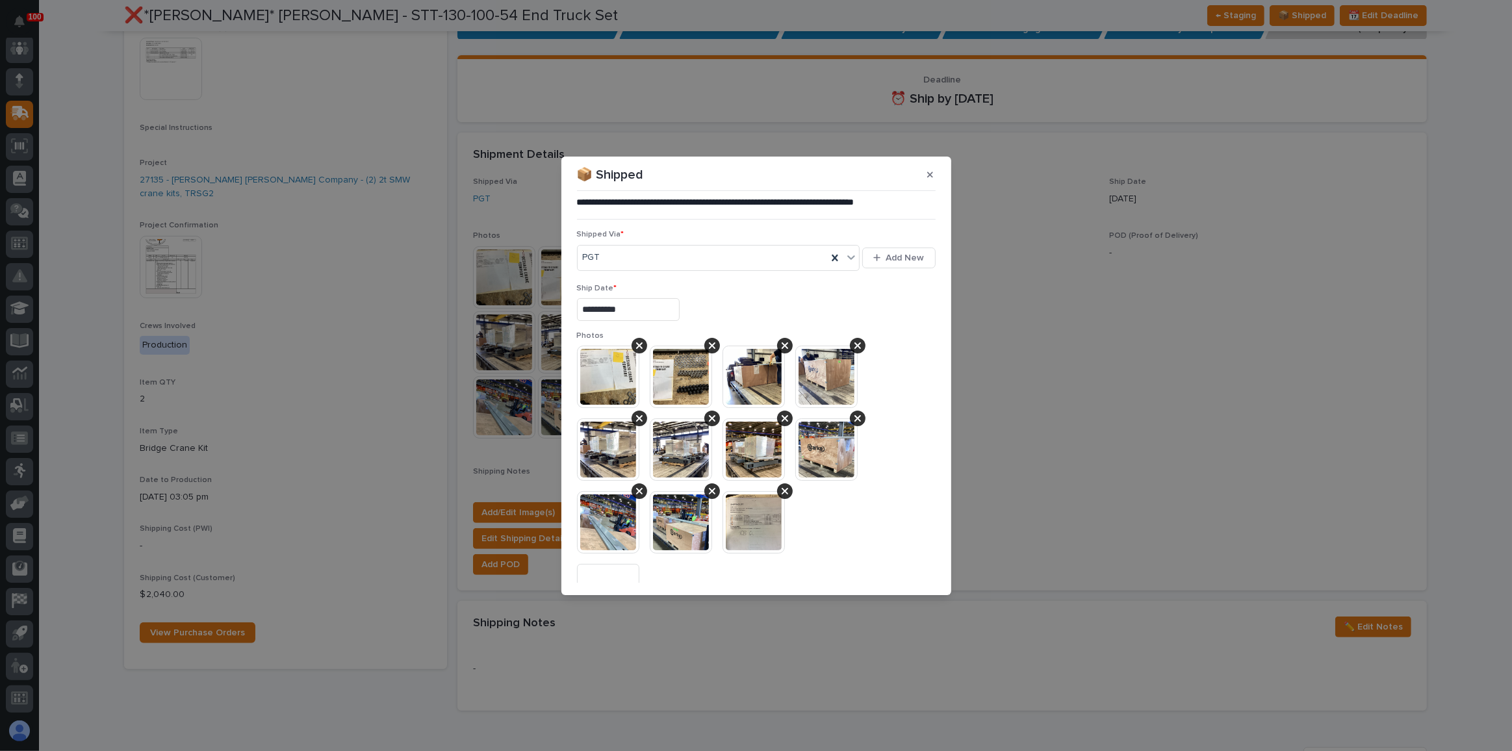
scroll to position [276, 0]
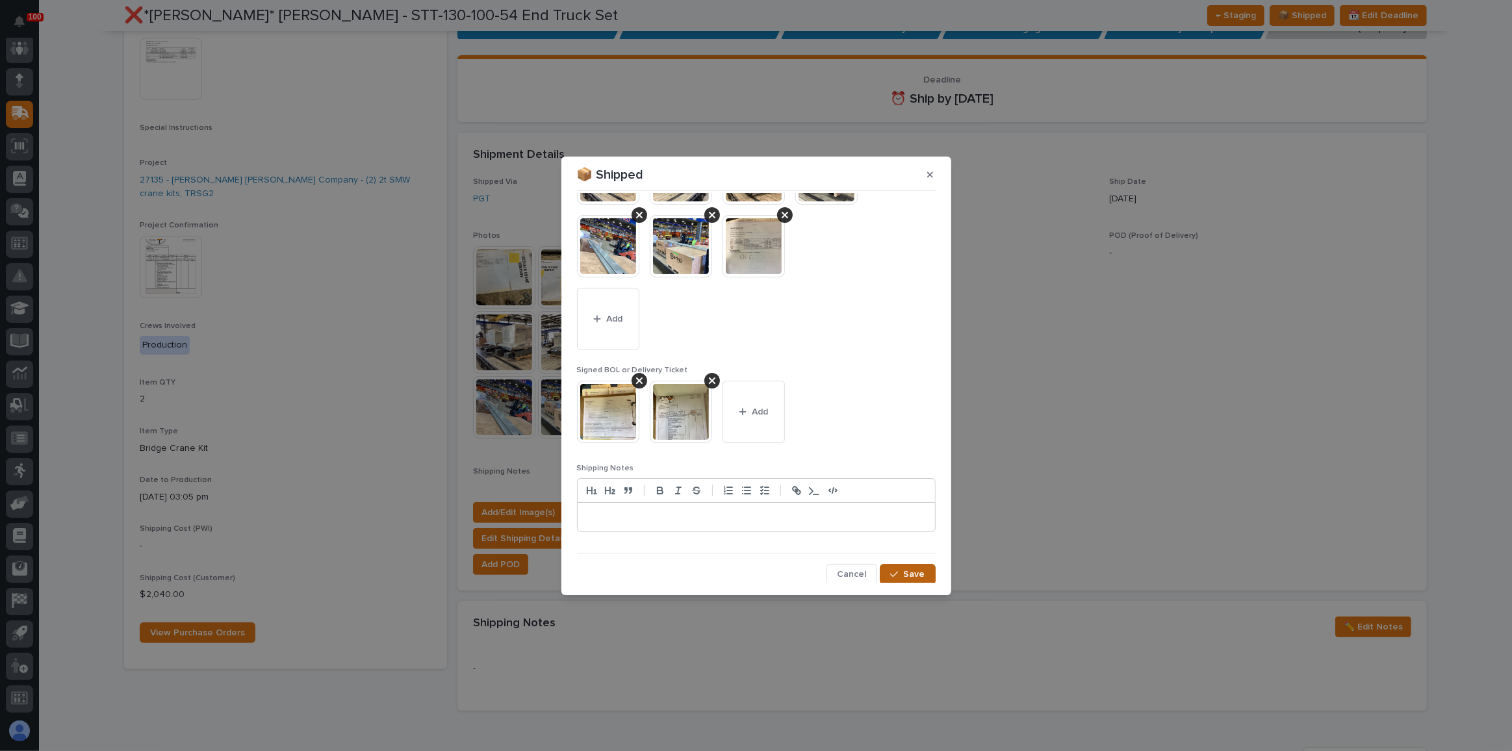
click at [904, 529] on span "Save" at bounding box center [914, 574] width 21 height 12
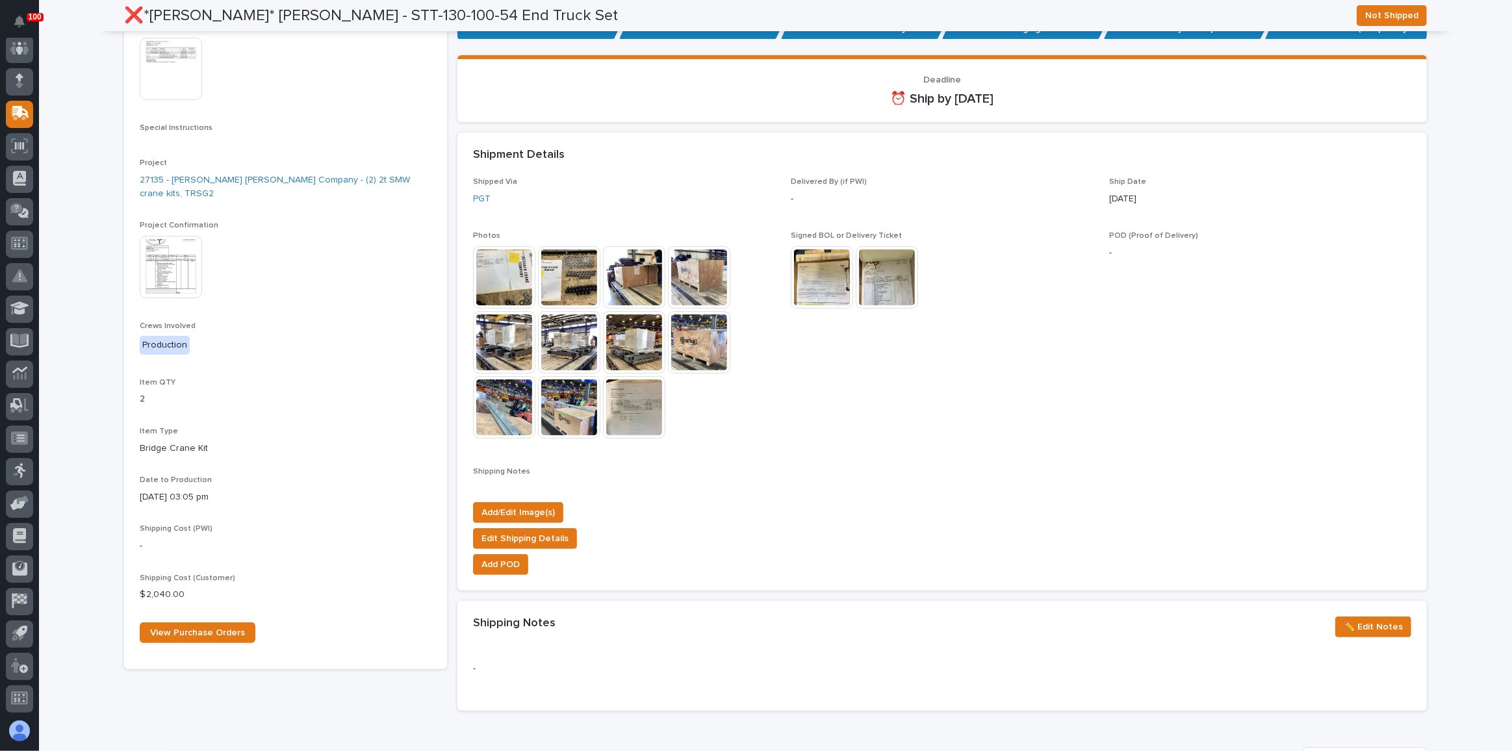
scroll to position [0, 0]
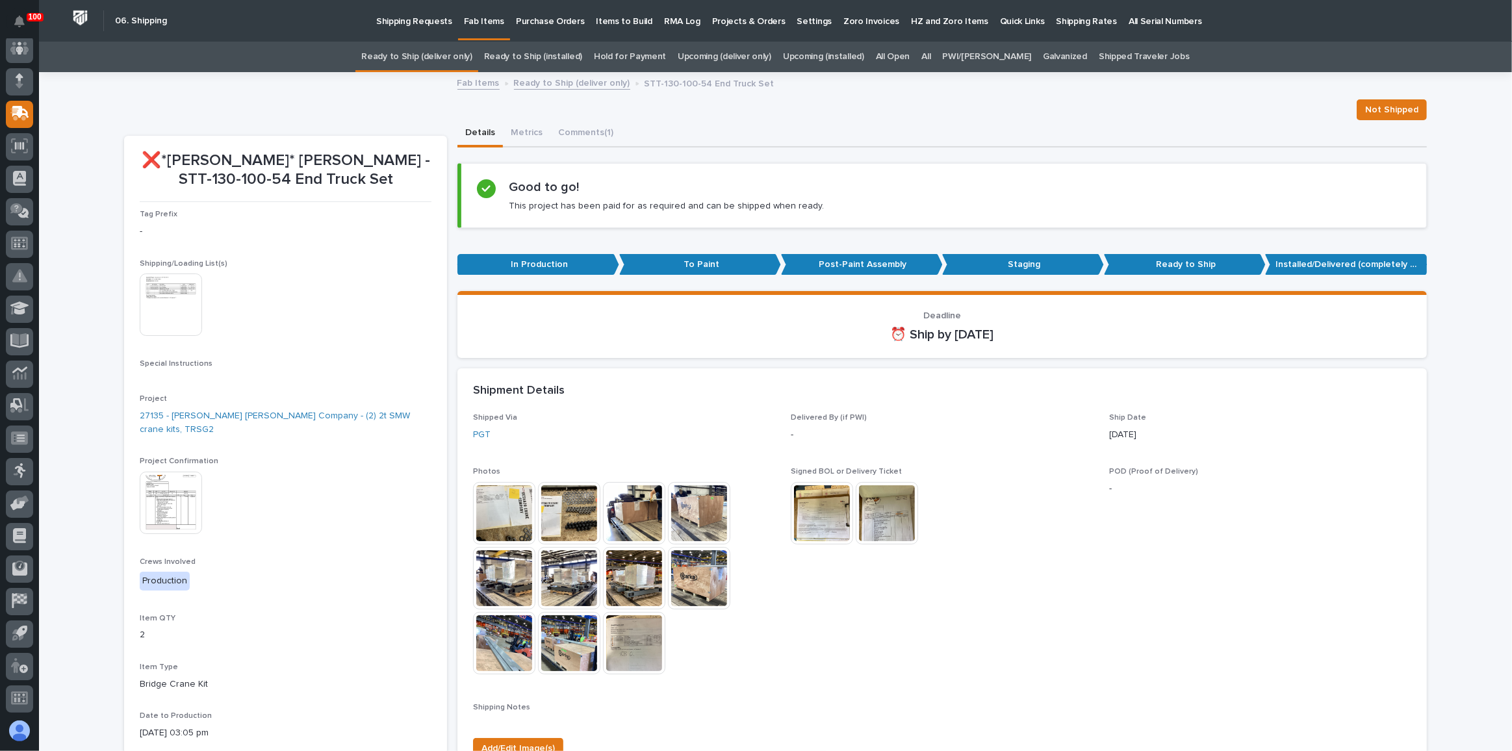
click at [453, 63] on link "Ready to Ship (deliver only)" at bounding box center [416, 57] width 110 height 31
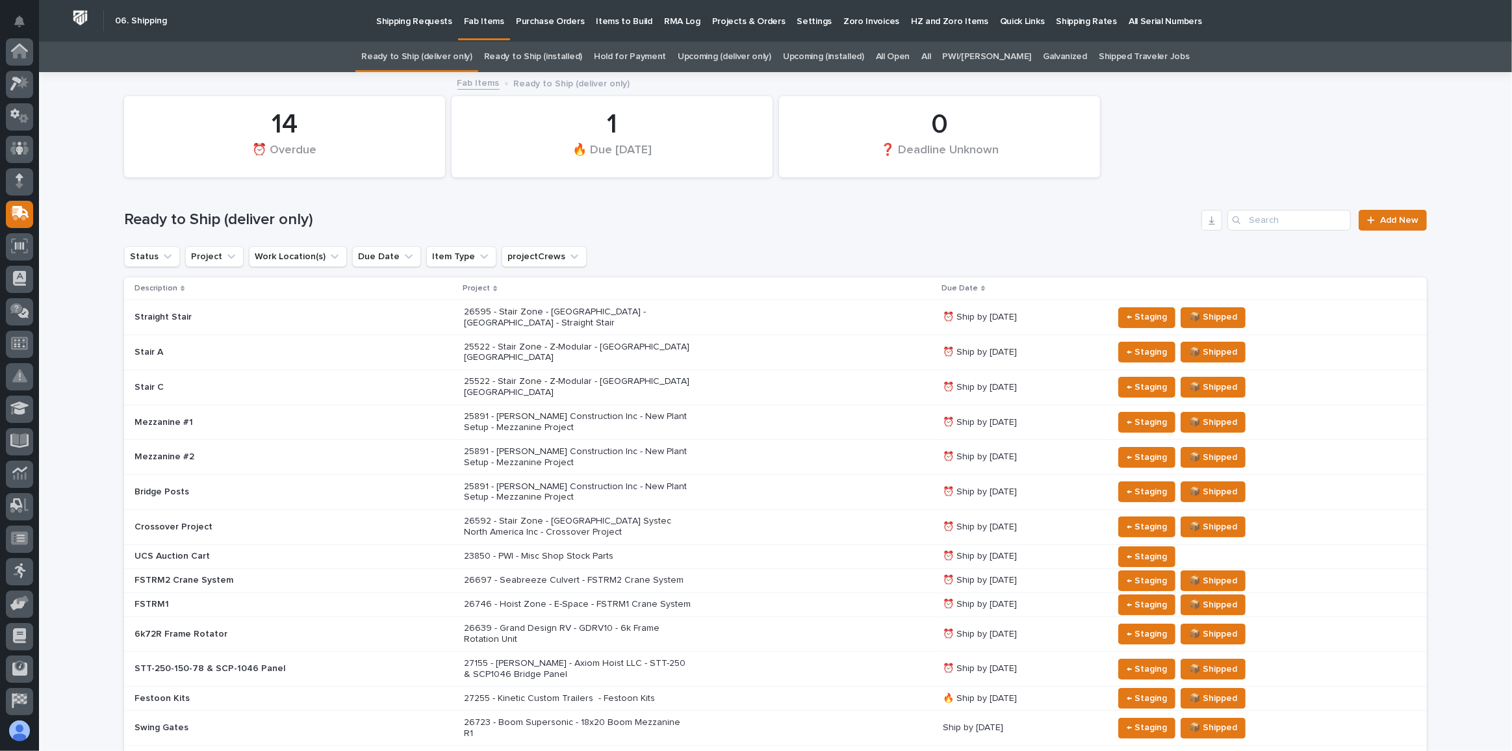
scroll to position [100, 0]
click at [875, 529] on div "23850 - PWI - Misc Shop Stock Parts" at bounding box center [698, 556] width 468 height 21
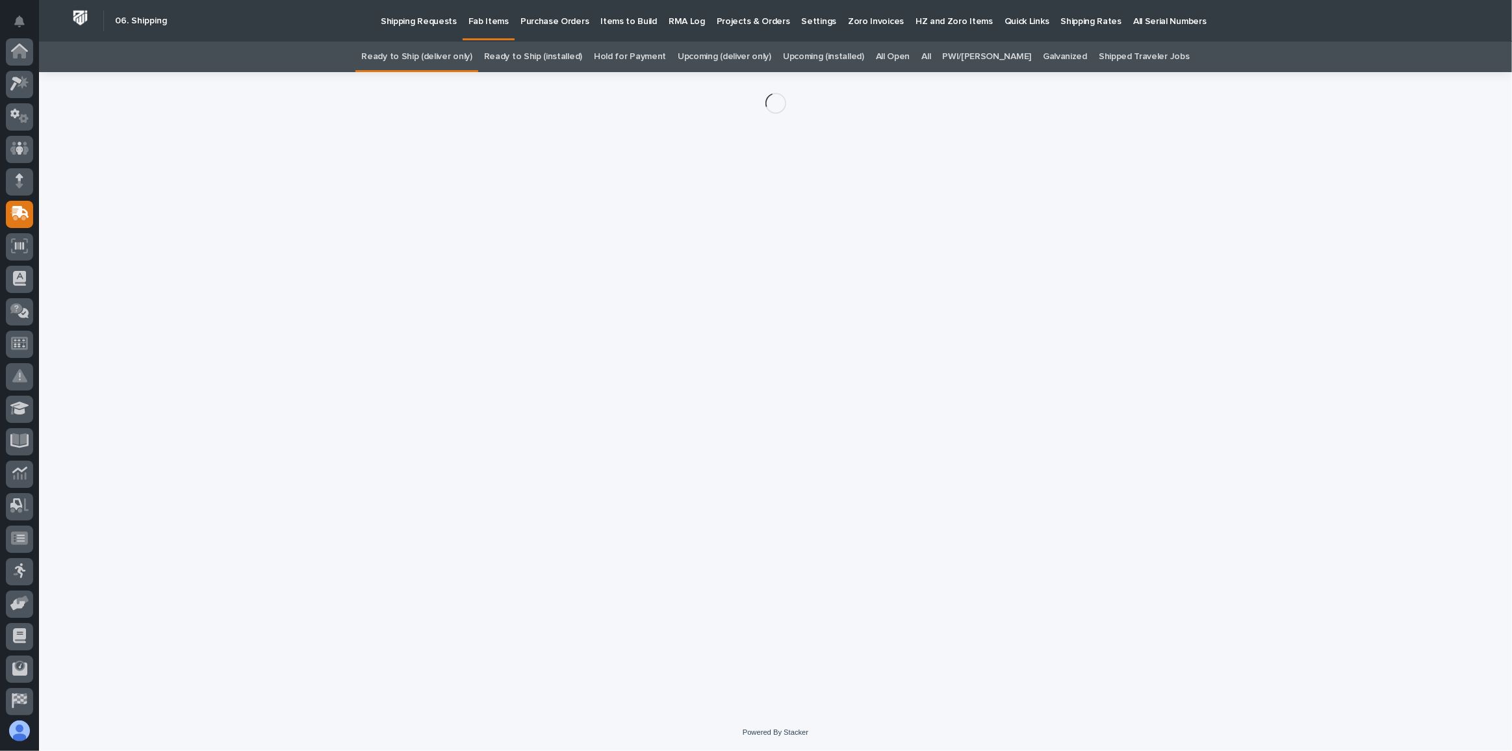
scroll to position [100, 0]
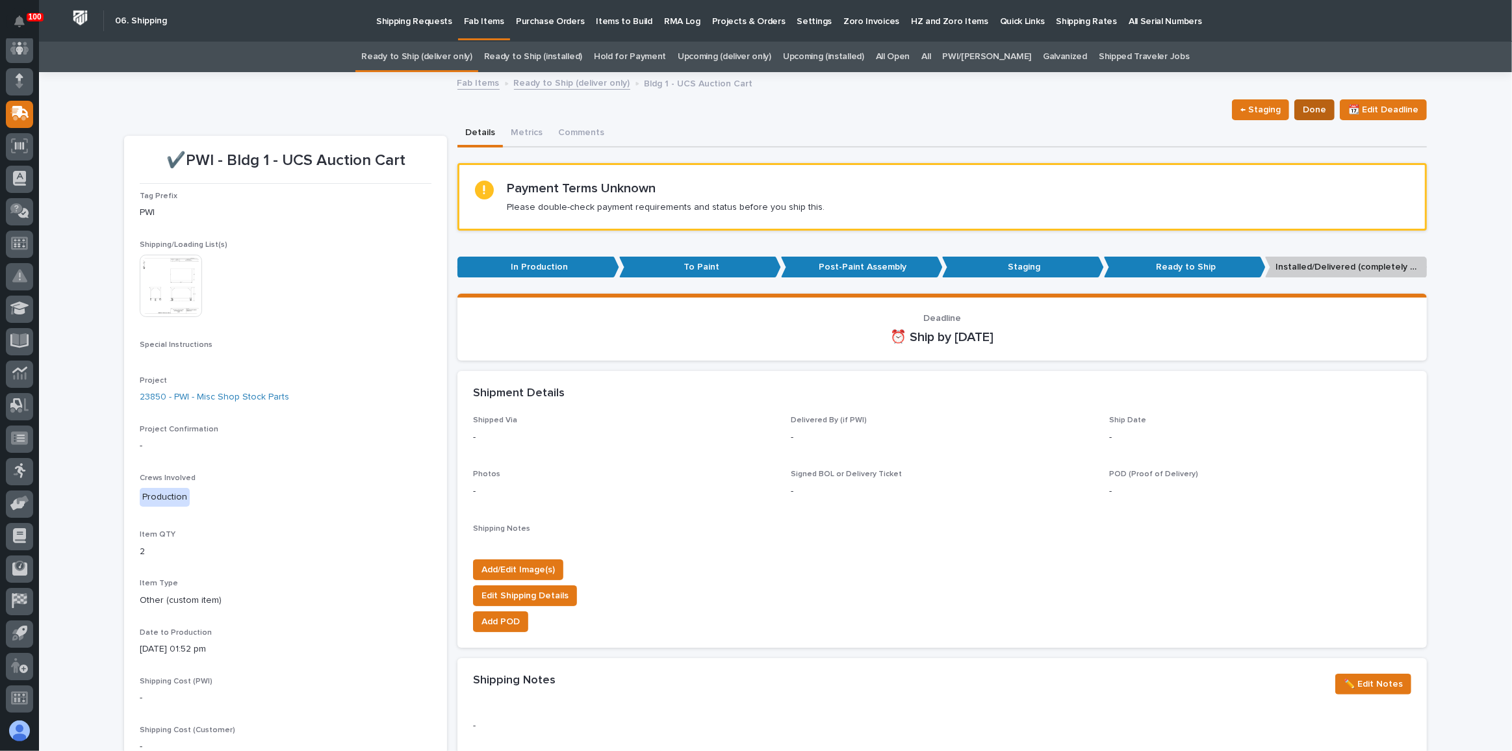
click at [1008, 102] on span "Done" at bounding box center [1313, 110] width 23 height 16
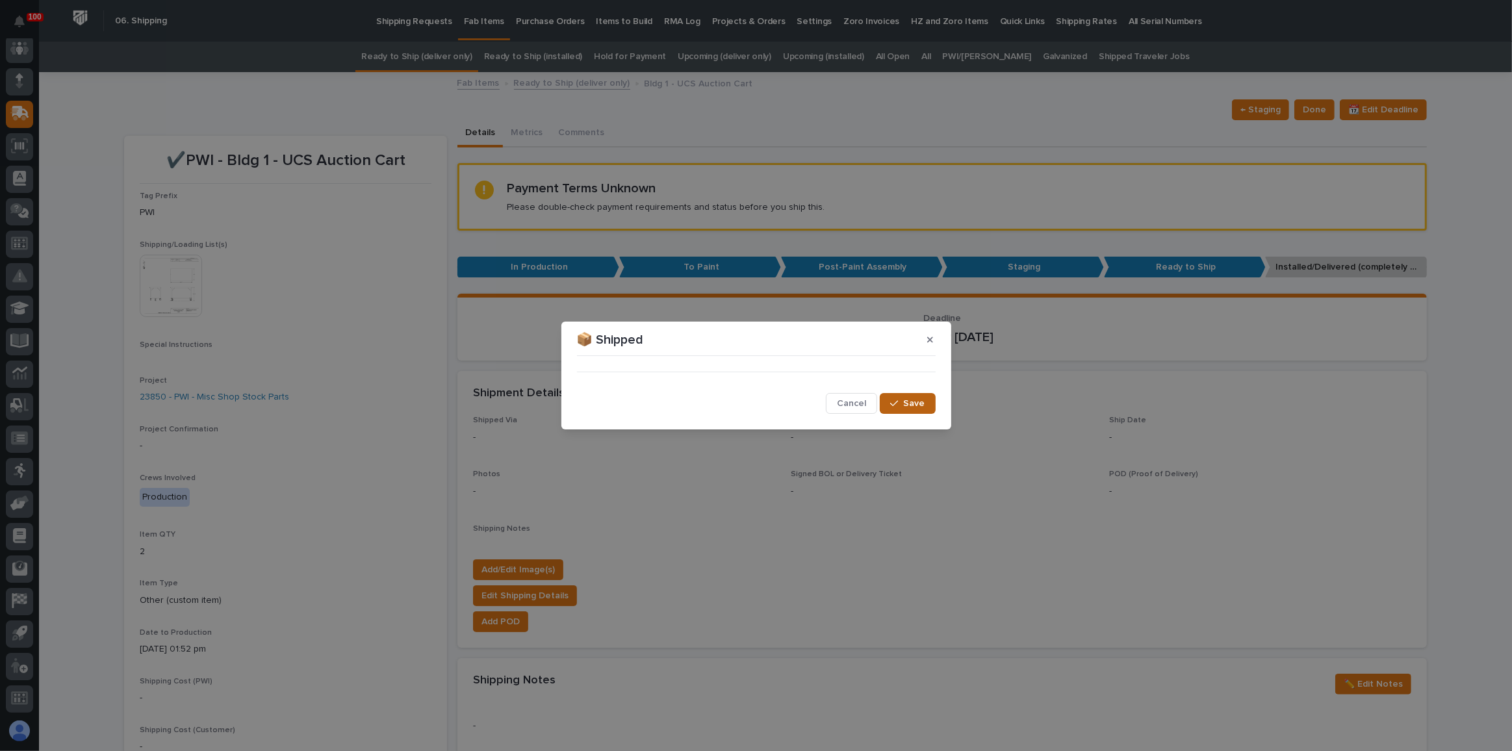
click at [906, 402] on span "Save" at bounding box center [914, 404] width 21 height 12
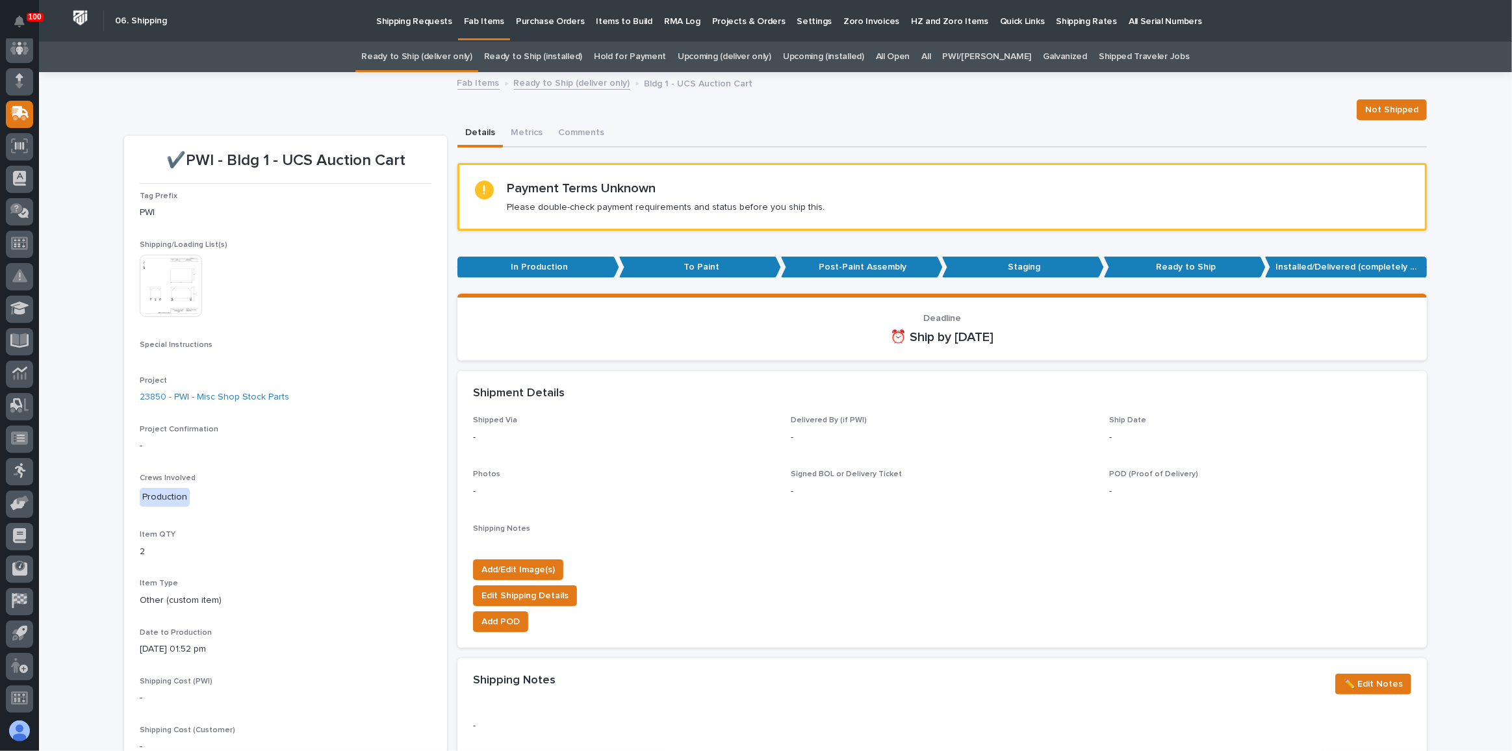
click at [435, 64] on link "Ready to Ship (deliver only)" at bounding box center [416, 57] width 110 height 31
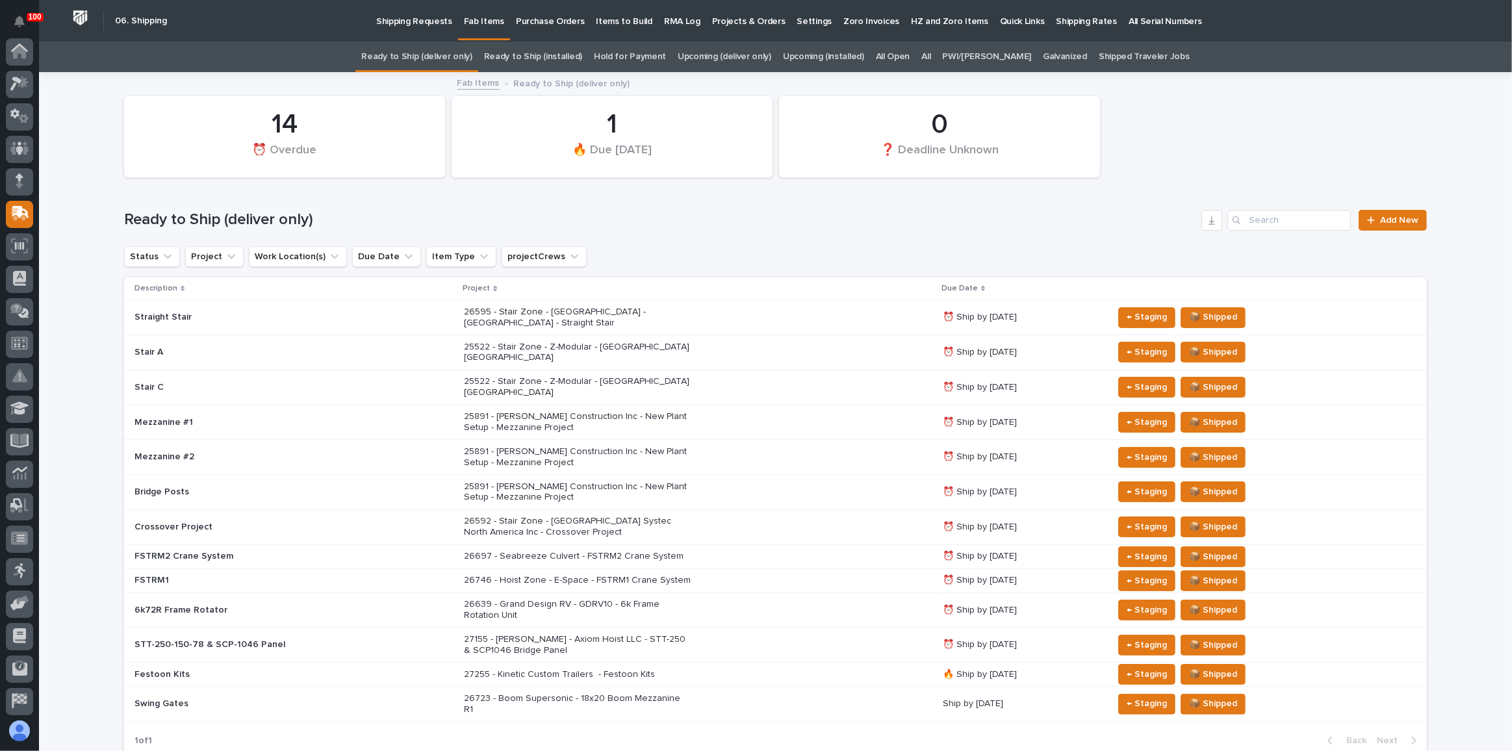
scroll to position [100, 0]
click at [848, 529] on div "26639 - Grand Design RV - GDRV10 - 6k Frame Rotation Unit" at bounding box center [698, 610] width 468 height 32
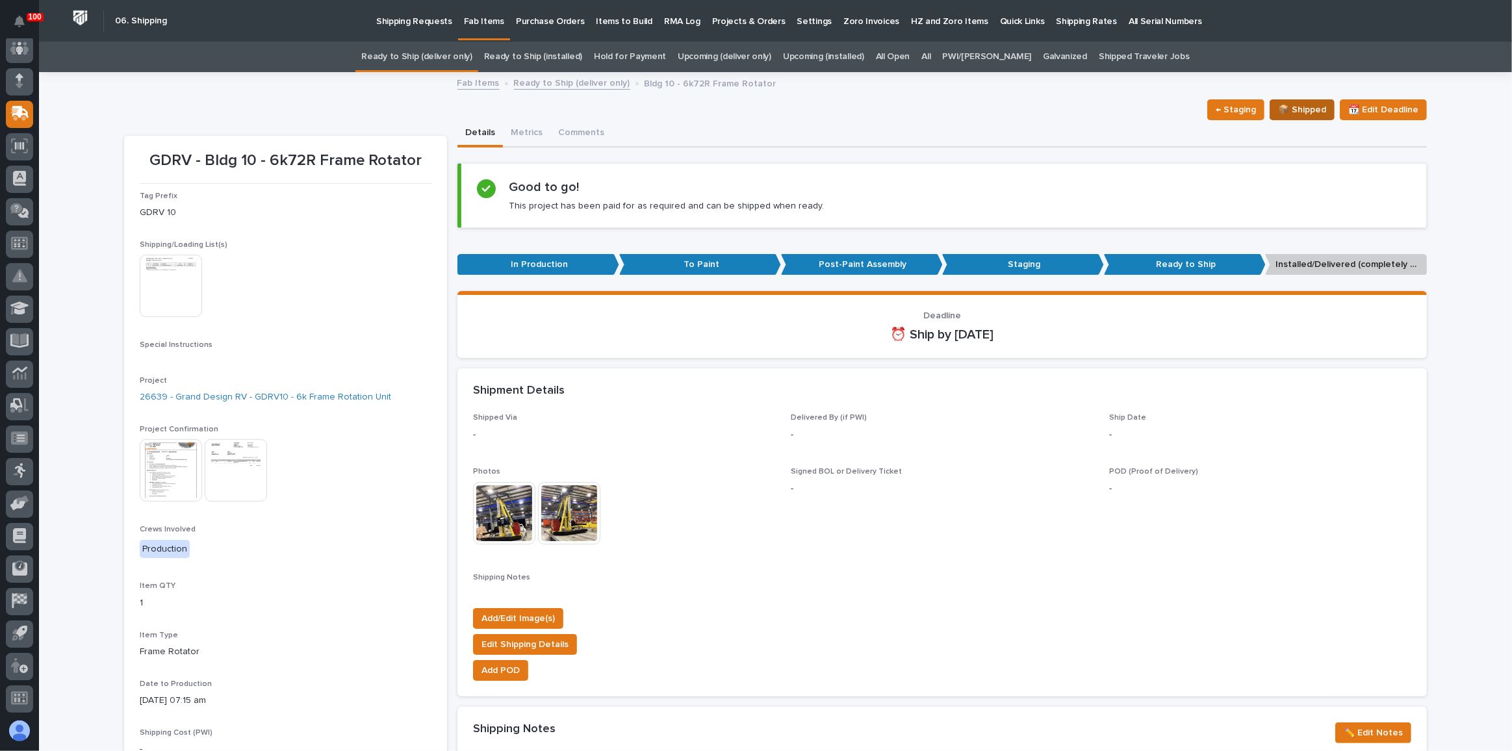
click at [1008, 106] on span "📦 Shipped" at bounding box center [1302, 110] width 48 height 16
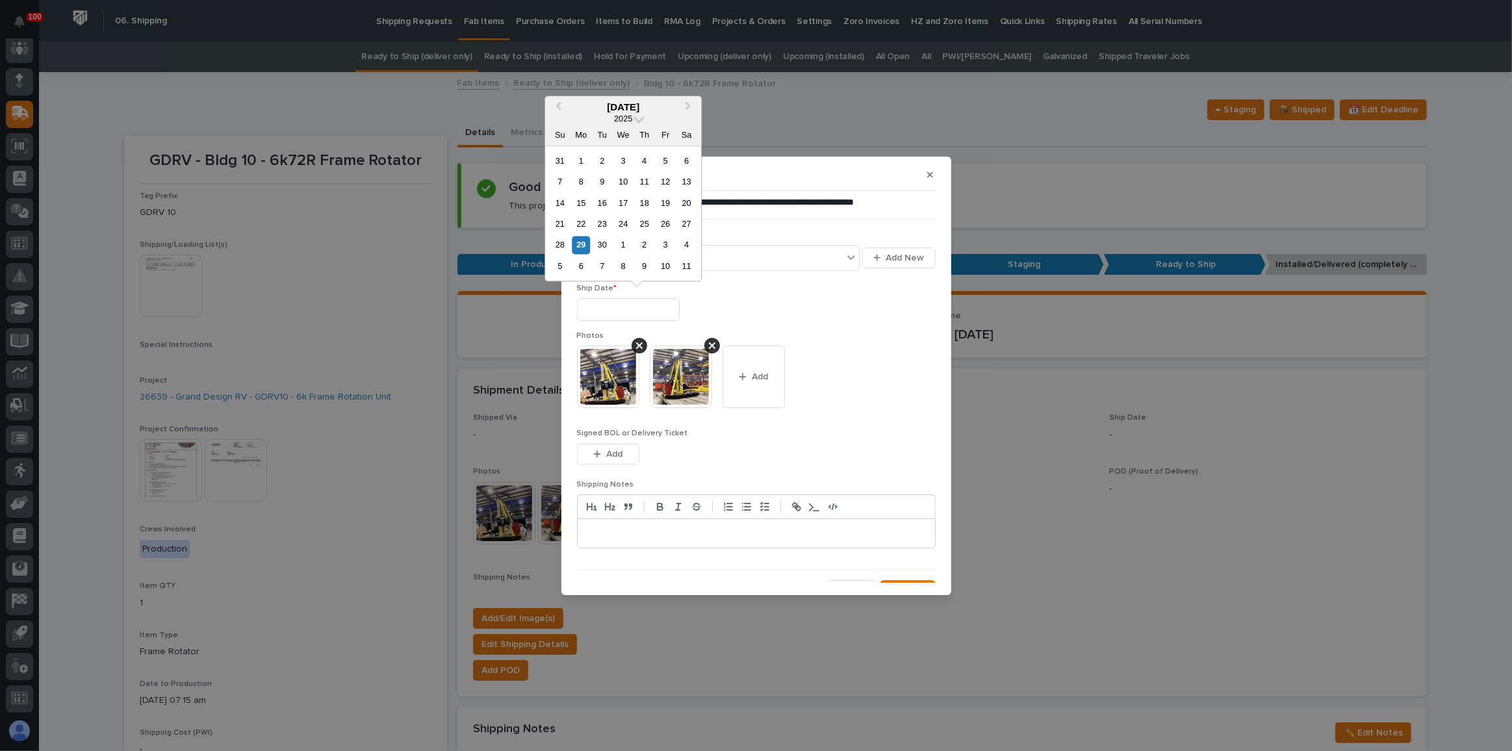
click at [596, 312] on input "text" at bounding box center [628, 309] width 103 height 23
click at [674, 335] on p "Photos" at bounding box center [756, 335] width 359 height 9
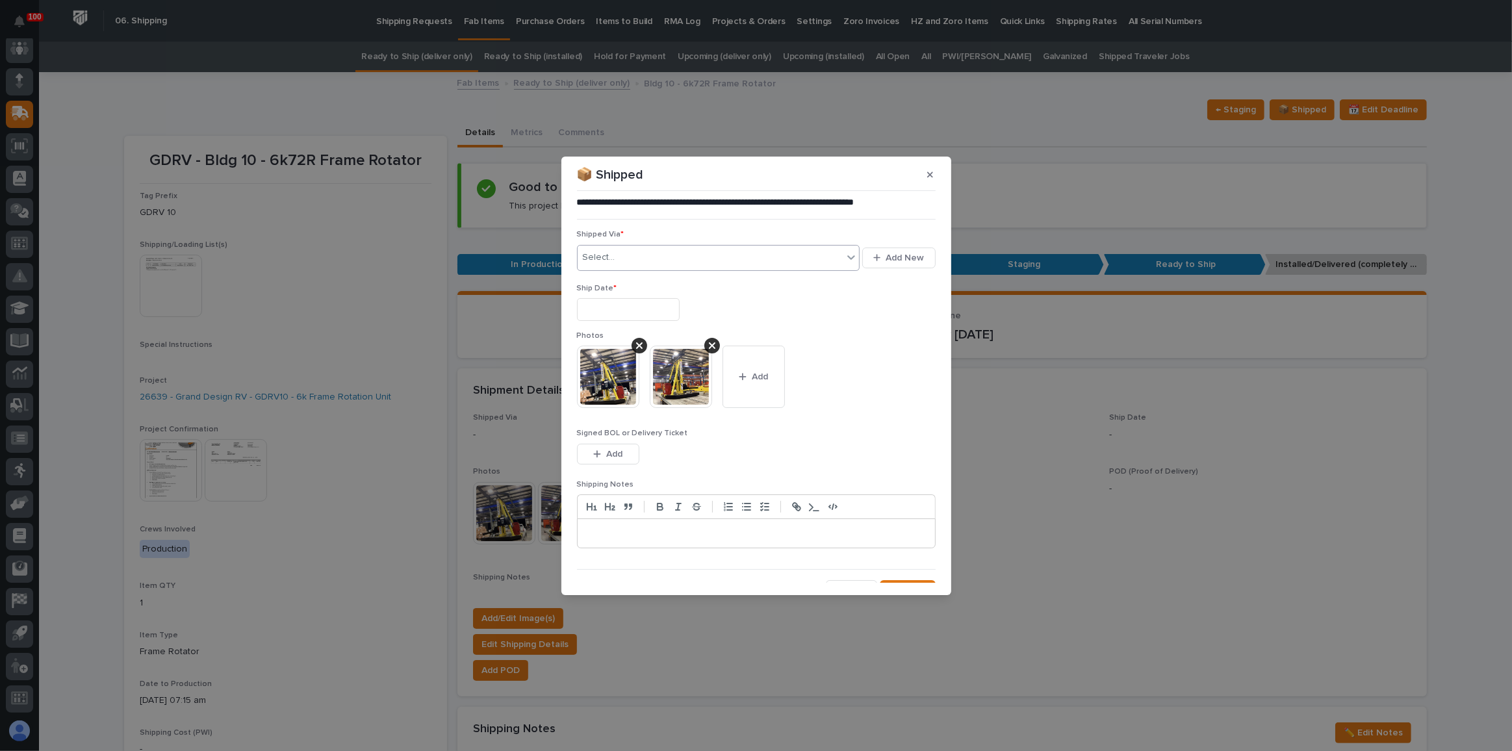
click at [637, 260] on div "Select..." at bounding box center [710, 257] width 266 height 21
type input "***"
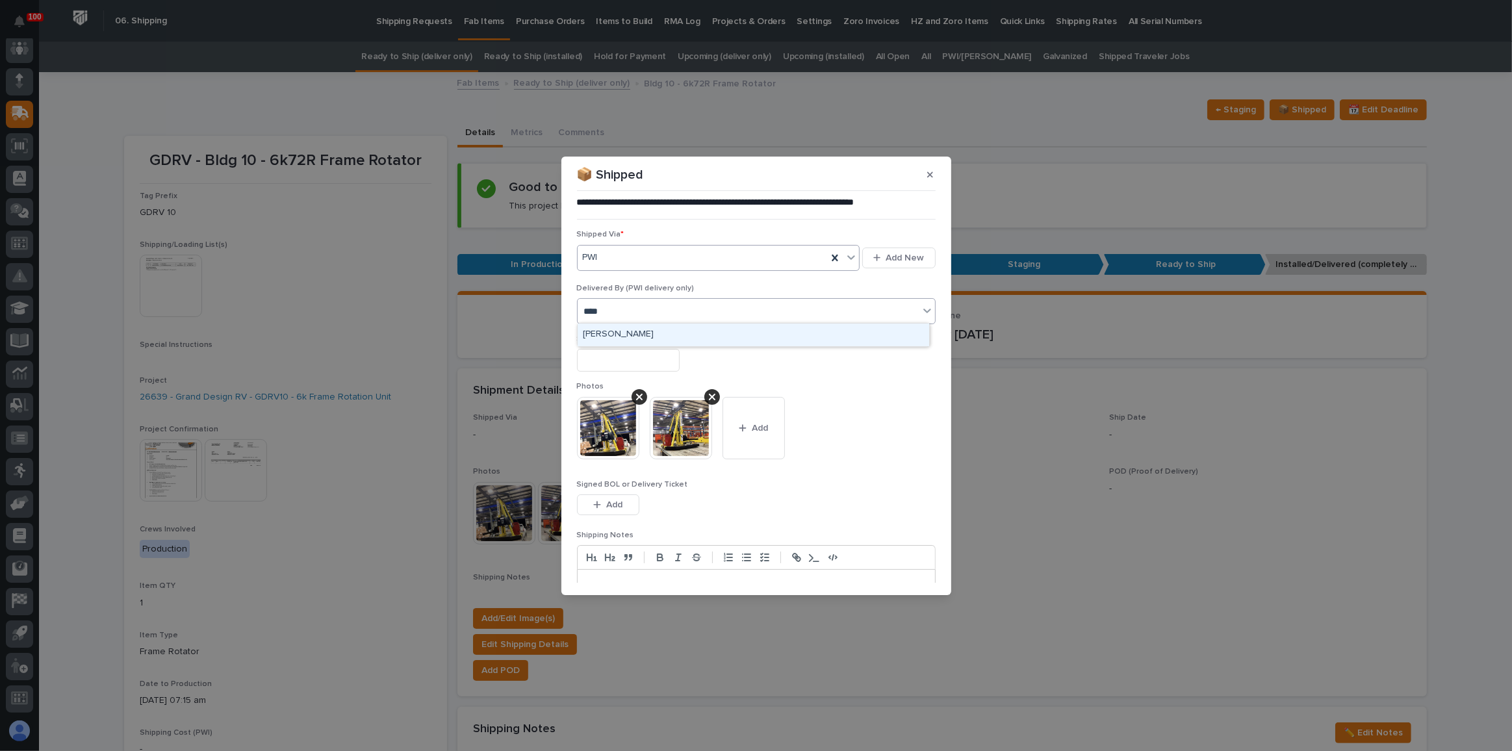
type input "*****"
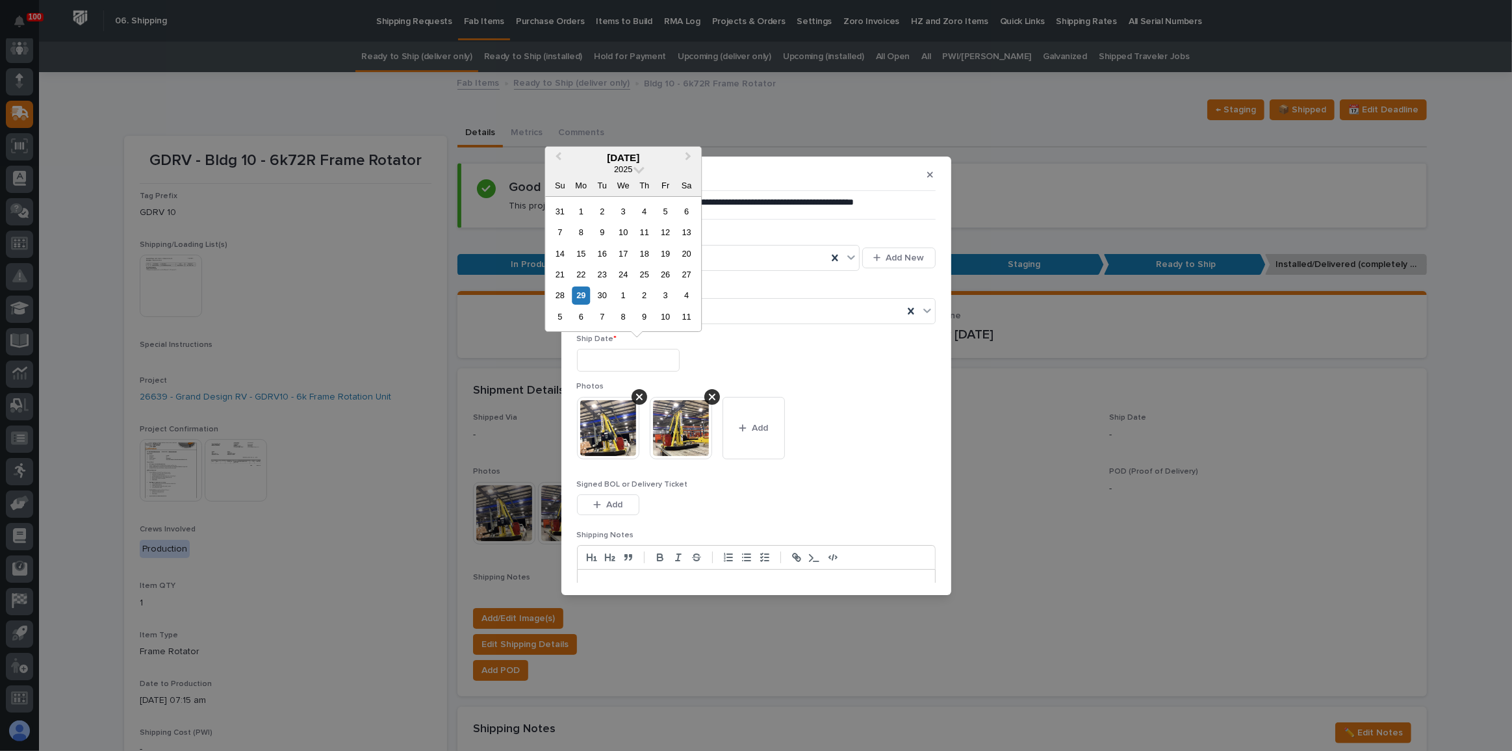
click at [650, 357] on input "text" at bounding box center [628, 360] width 103 height 23
click at [623, 273] on div "24" at bounding box center [624, 275] width 18 height 18
type input "**********"
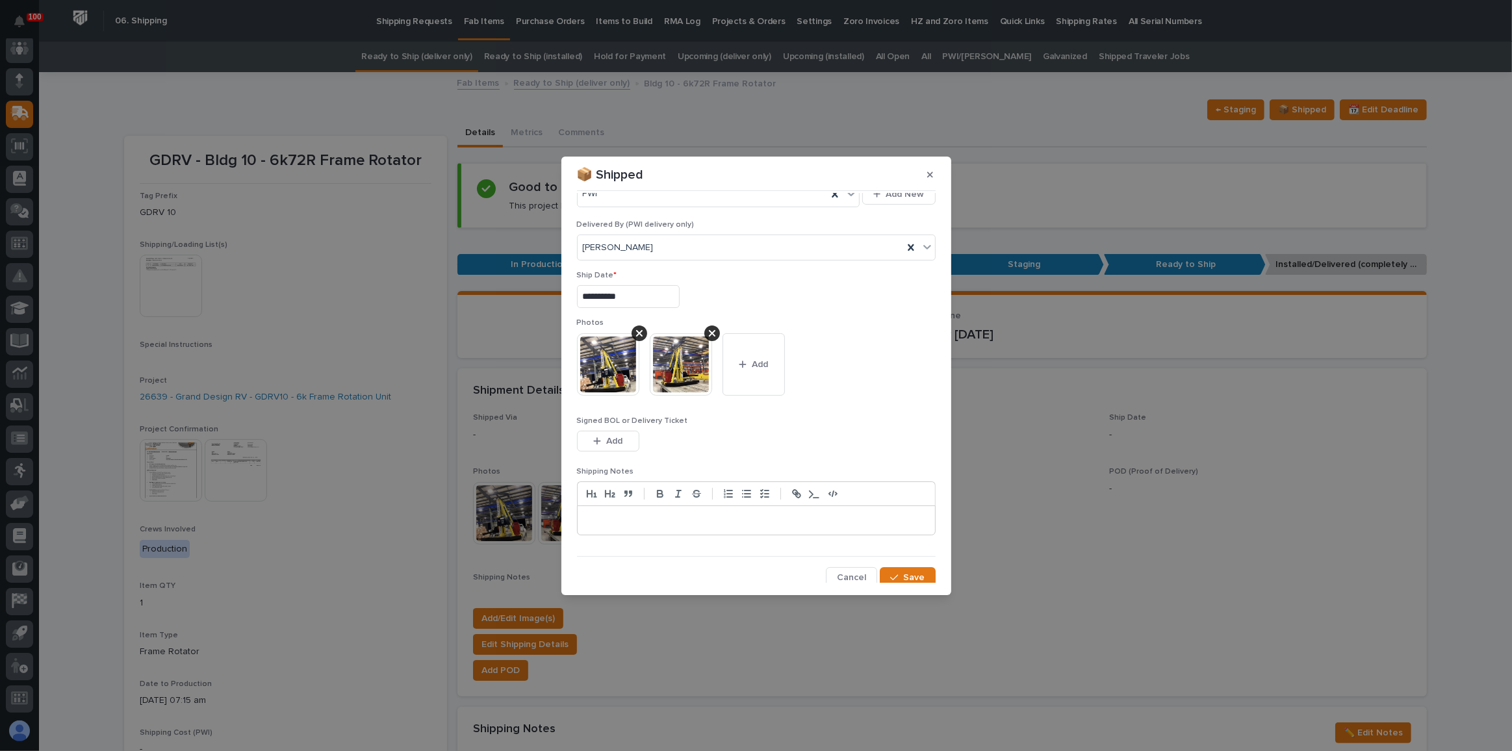
scroll to position [67, 0]
click at [892, 529] on icon "button" at bounding box center [894, 574] width 8 height 9
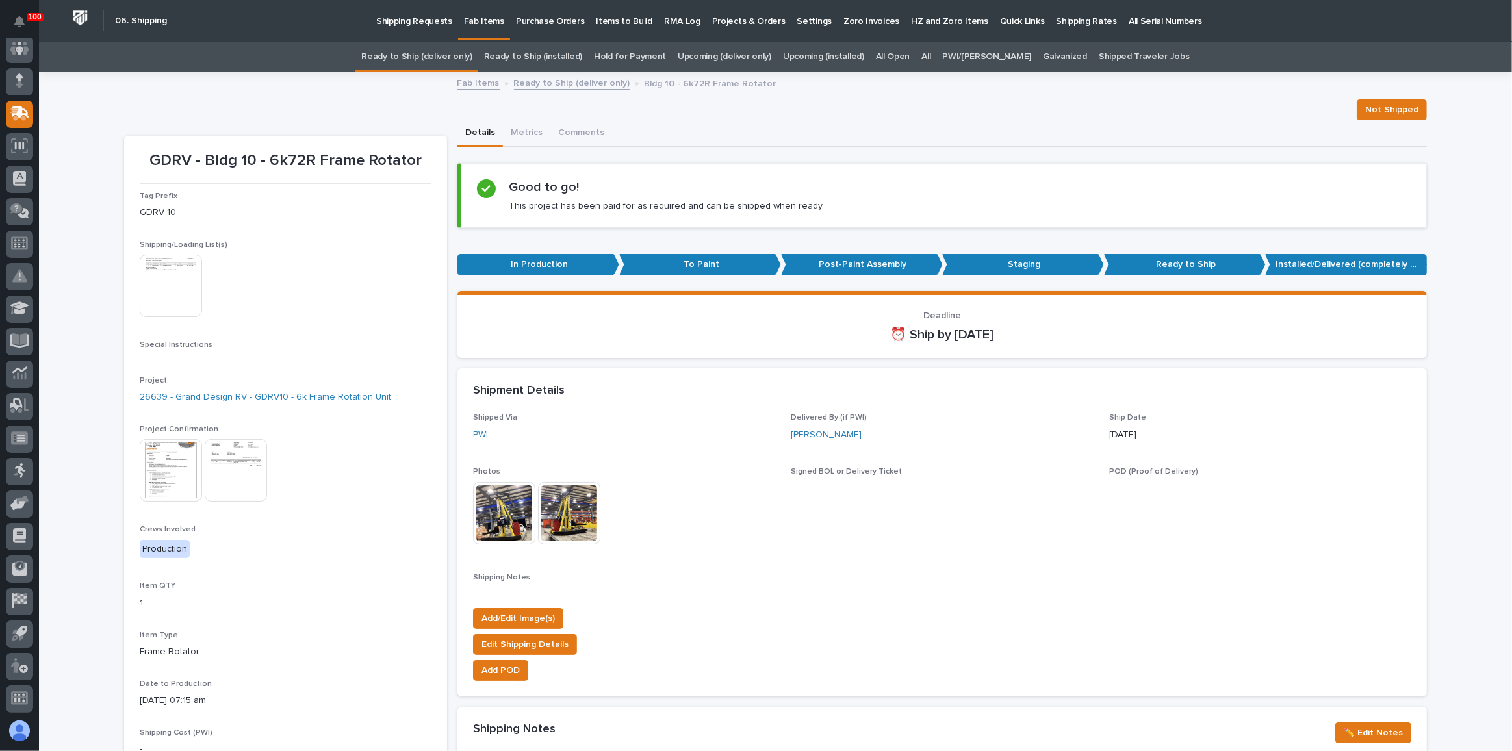
click at [440, 55] on link "Ready to Ship (deliver only)" at bounding box center [416, 57] width 110 height 31
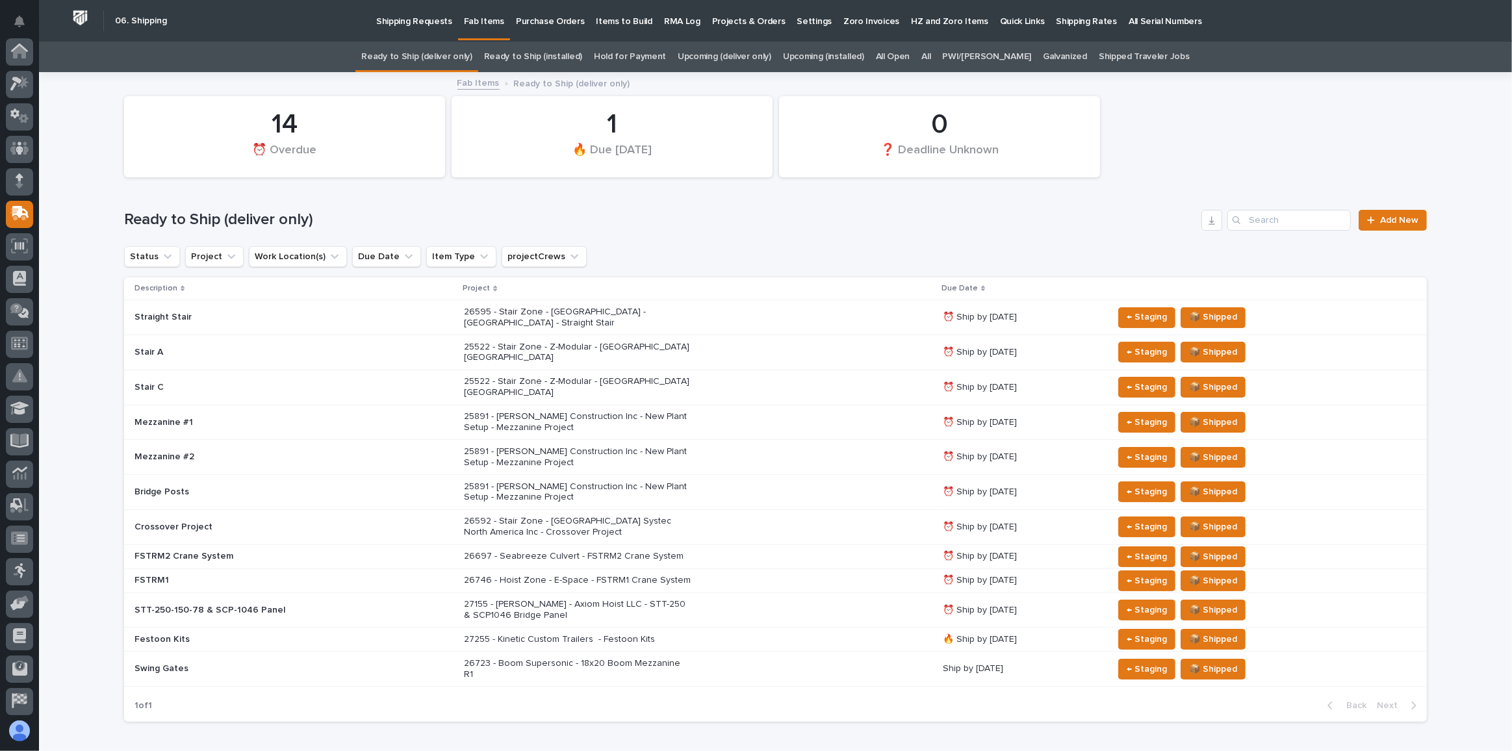
scroll to position [100, 0]
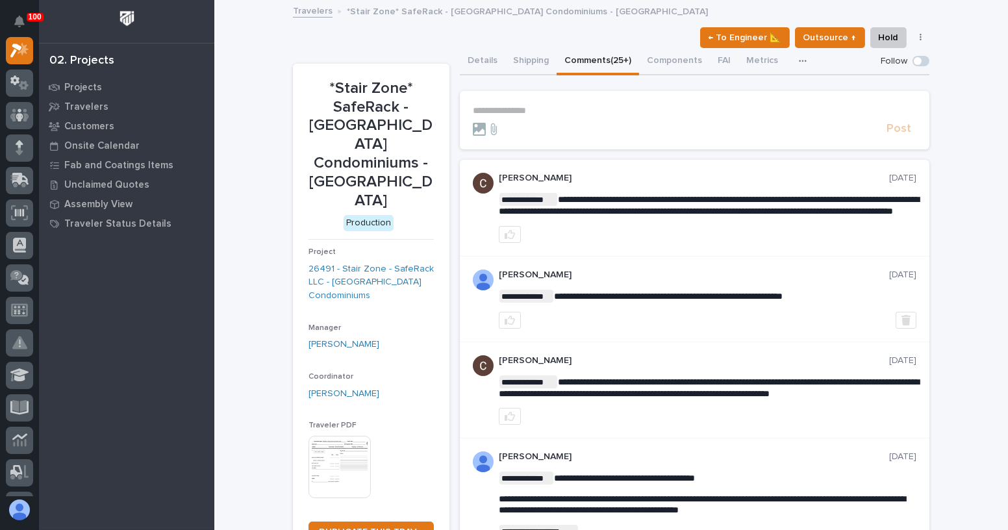
click at [531, 108] on p "**********" at bounding box center [695, 110] width 444 height 11
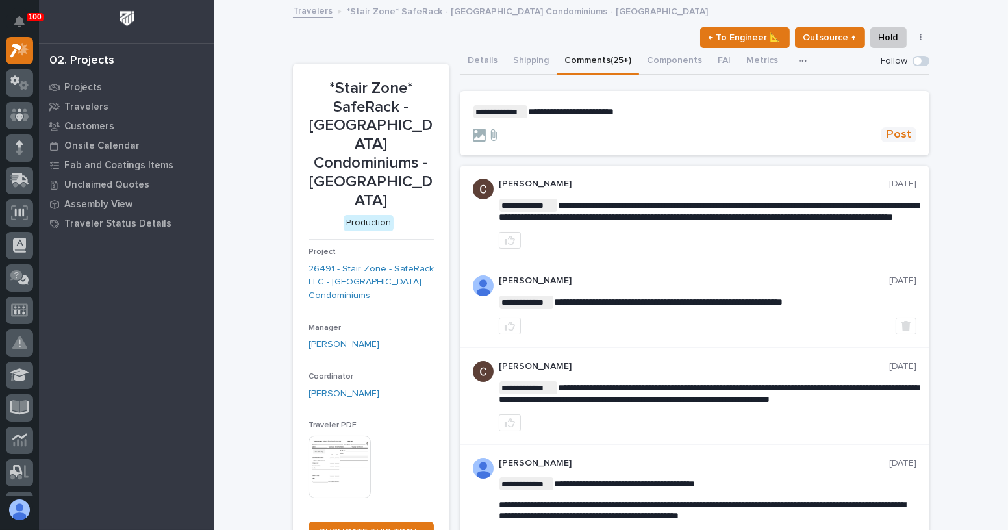
click at [905, 138] on span "Post" at bounding box center [899, 134] width 25 height 15
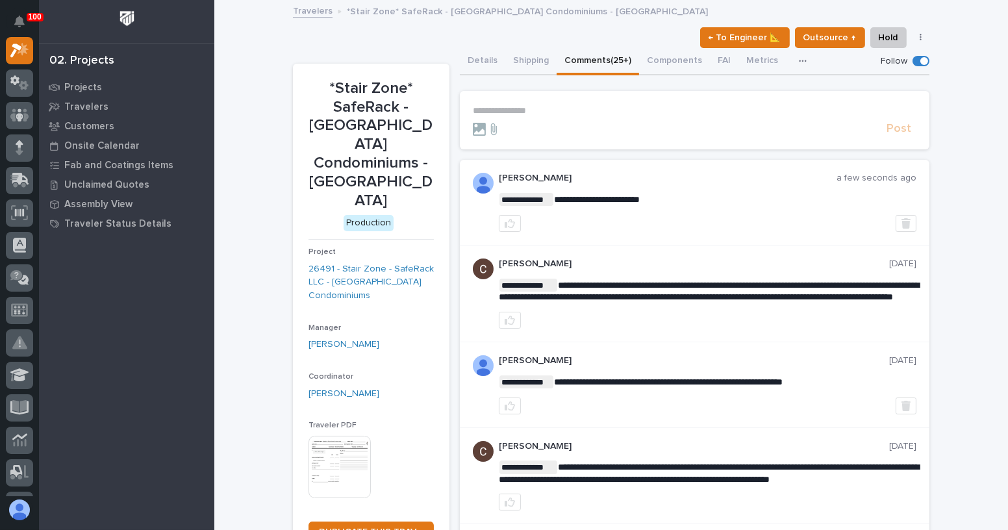
click at [525, 106] on p "**********" at bounding box center [695, 110] width 444 height 11
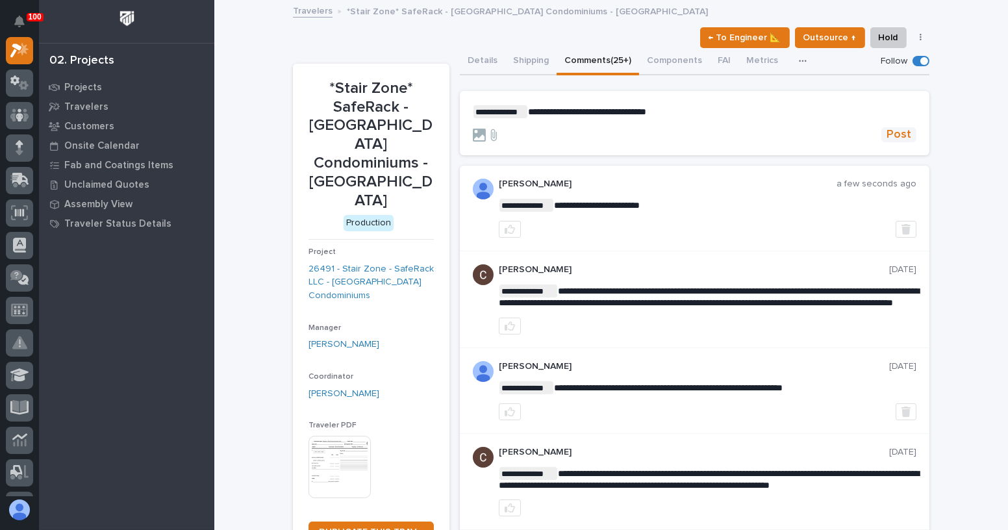
click at [897, 140] on span "Post" at bounding box center [899, 134] width 25 height 15
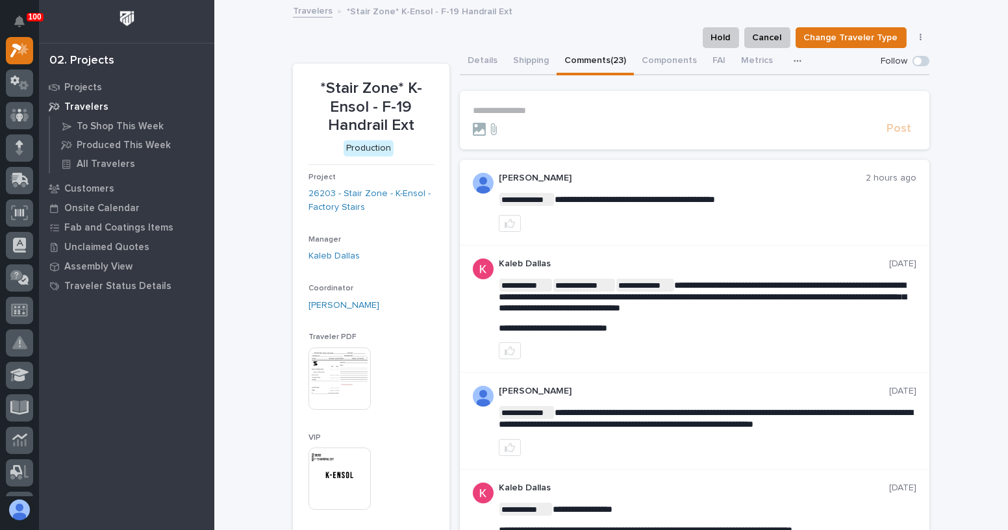
click at [503, 110] on p "**********" at bounding box center [695, 110] width 444 height 11
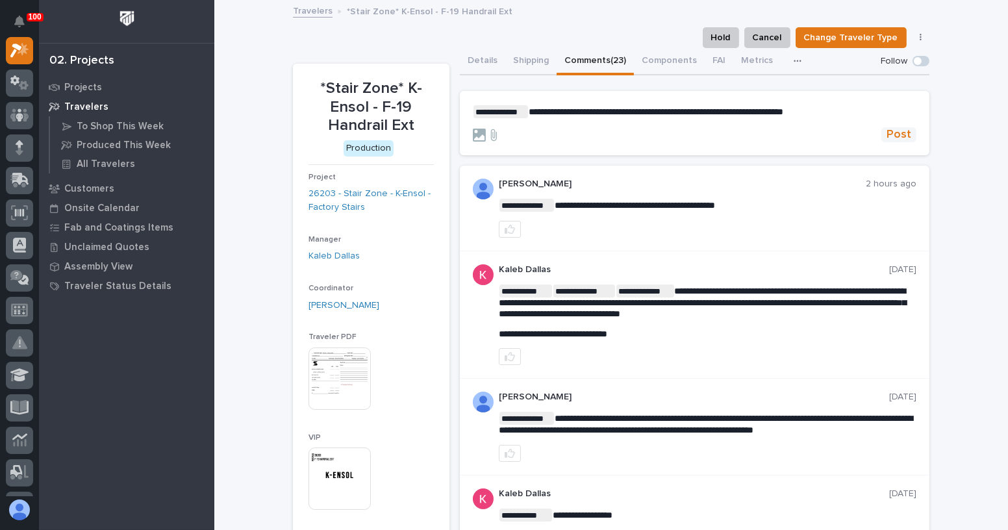
click at [892, 136] on span "Post" at bounding box center [899, 134] width 25 height 15
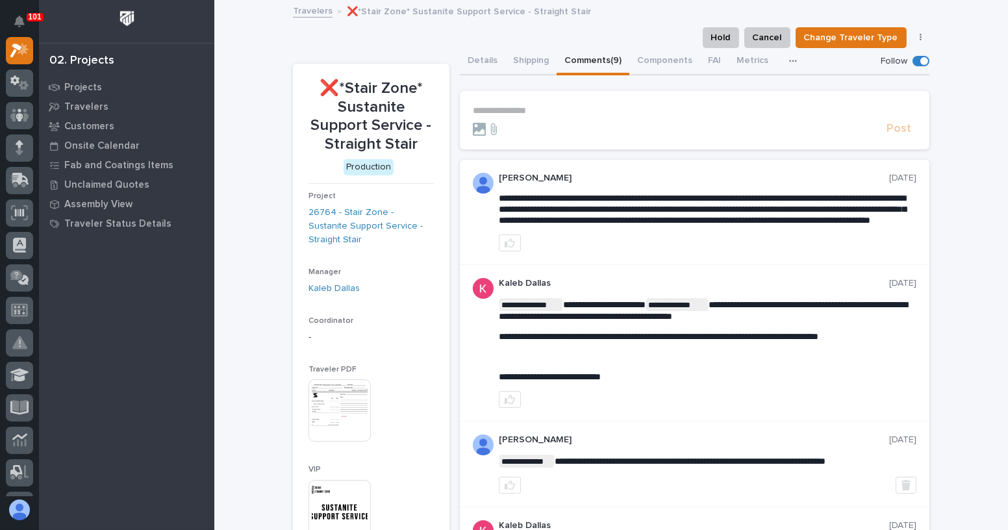
click at [514, 107] on p "**********" at bounding box center [695, 110] width 444 height 11
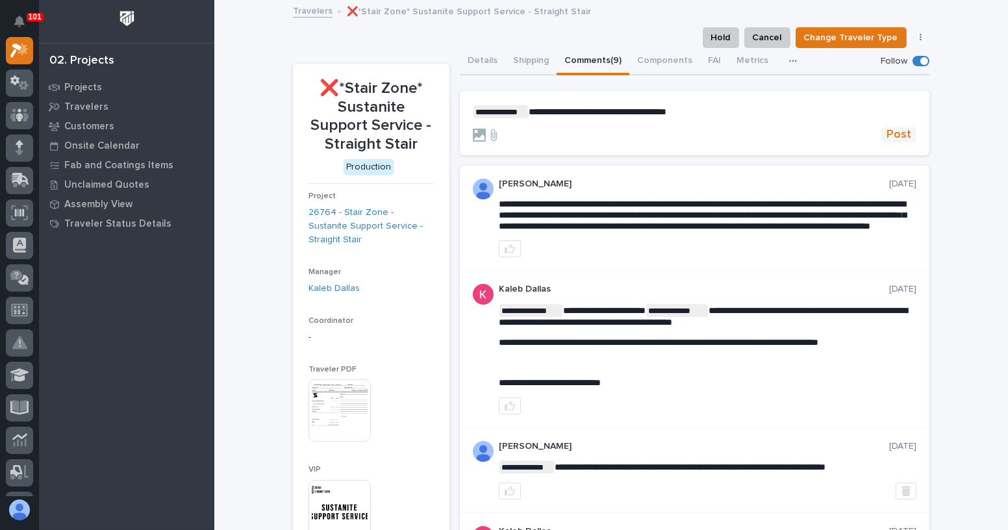
click at [889, 131] on span "Post" at bounding box center [899, 134] width 25 height 15
